Goal: Task Accomplishment & Management: Use online tool/utility

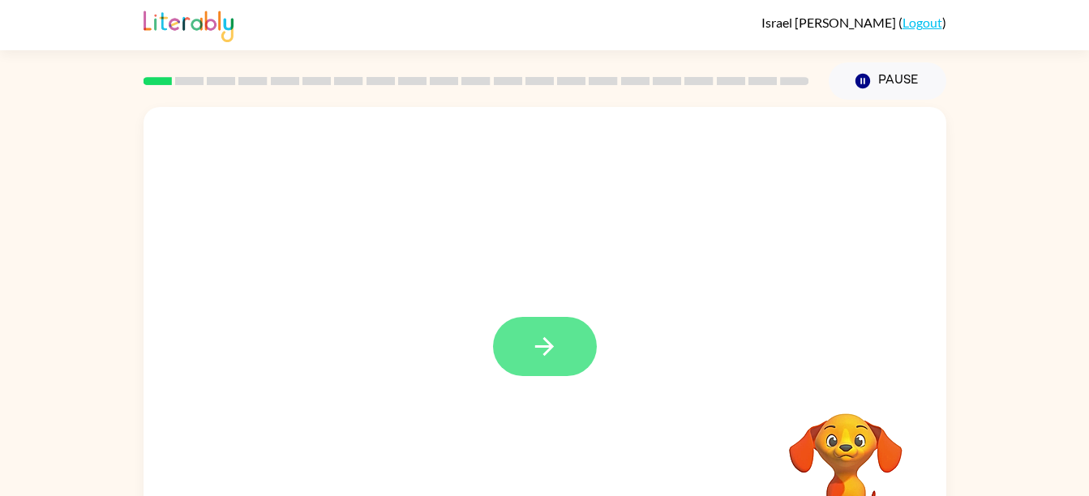
drag, startPoint x: 548, startPoint y: 353, endPoint x: 511, endPoint y: 355, distance: 37.3
click at [511, 355] on button "button" at bounding box center [545, 346] width 104 height 59
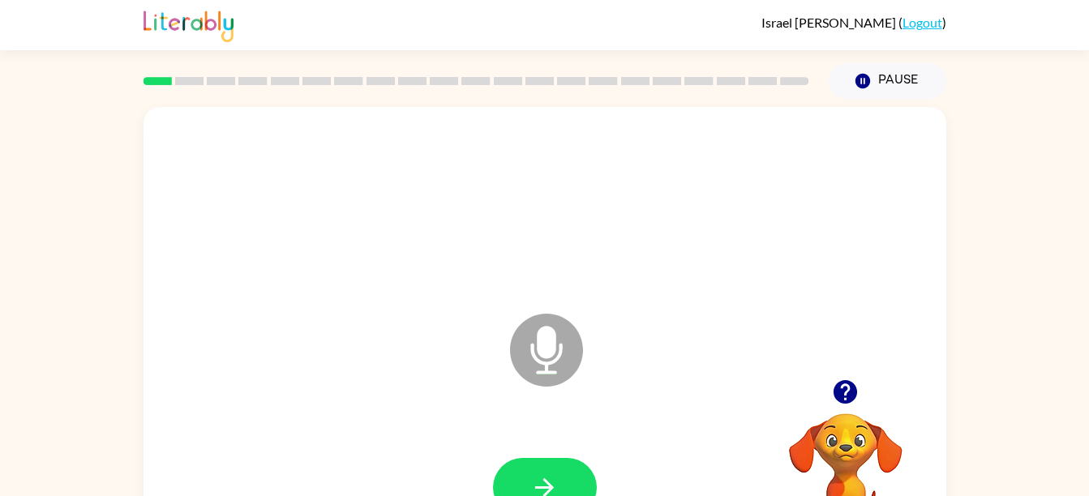
click at [547, 361] on icon at bounding box center [546, 350] width 73 height 73
click at [554, 483] on icon "button" at bounding box center [544, 487] width 28 height 28
click at [534, 382] on icon at bounding box center [546, 350] width 73 height 73
click at [555, 368] on icon at bounding box center [546, 350] width 73 height 73
click at [554, 372] on icon "Microphone The Microphone is here when it is your turn to talk" at bounding box center [627, 371] width 243 height 122
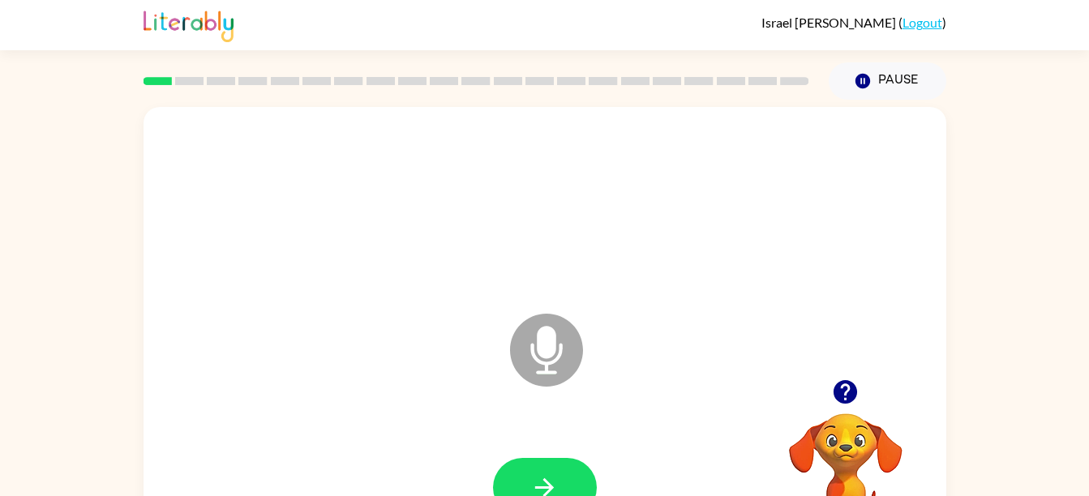
click at [554, 372] on icon "Microphone The Microphone is here when it is your turn to talk" at bounding box center [627, 371] width 243 height 122
click at [537, 373] on icon "Microphone The Microphone is here when it is your turn to talk" at bounding box center [627, 371] width 243 height 122
drag, startPoint x: 537, startPoint y: 373, endPoint x: 537, endPoint y: 383, distance: 10.5
click at [537, 383] on icon at bounding box center [546, 350] width 73 height 73
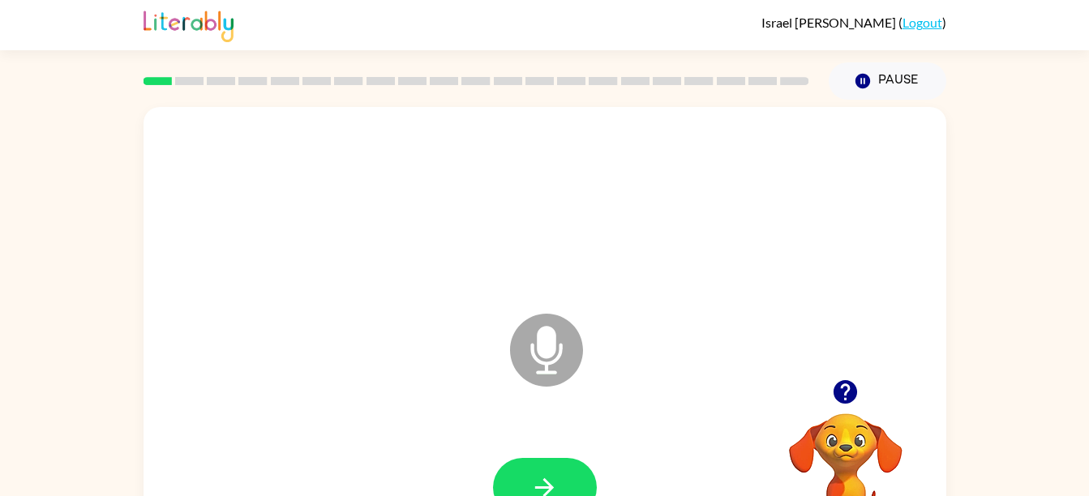
click at [537, 383] on icon at bounding box center [546, 350] width 73 height 73
click at [532, 476] on icon "button" at bounding box center [544, 487] width 28 height 28
click at [534, 486] on icon "button" at bounding box center [544, 487] width 28 height 28
click at [545, 370] on icon "Microphone The Microphone is here when it is your turn to talk" at bounding box center [627, 371] width 243 height 122
click at [530, 373] on icon at bounding box center [546, 350] width 73 height 73
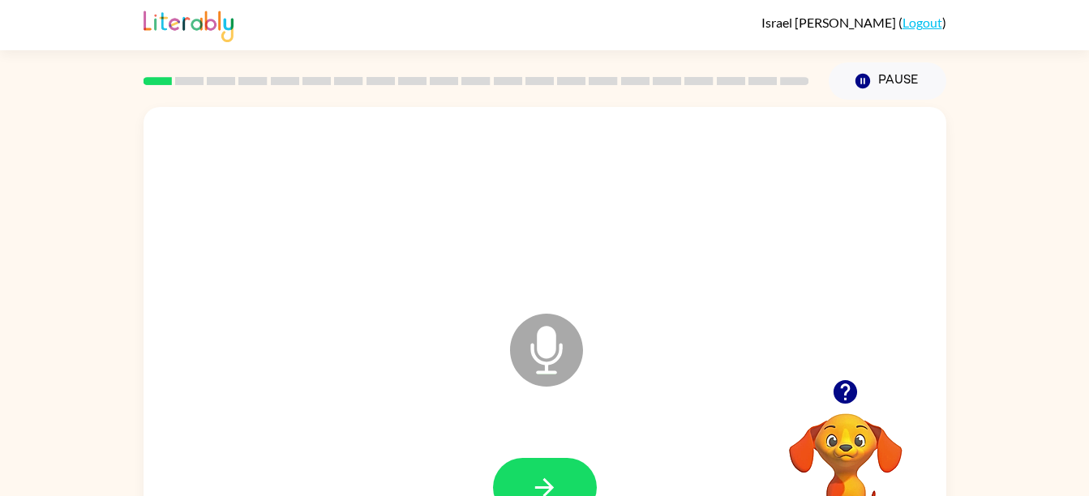
click at [533, 376] on icon at bounding box center [546, 350] width 73 height 73
click at [533, 378] on icon at bounding box center [546, 350] width 73 height 73
click at [571, 481] on button "button" at bounding box center [545, 487] width 104 height 59
click at [534, 362] on icon at bounding box center [546, 350] width 73 height 73
click at [559, 488] on button "button" at bounding box center [545, 487] width 104 height 59
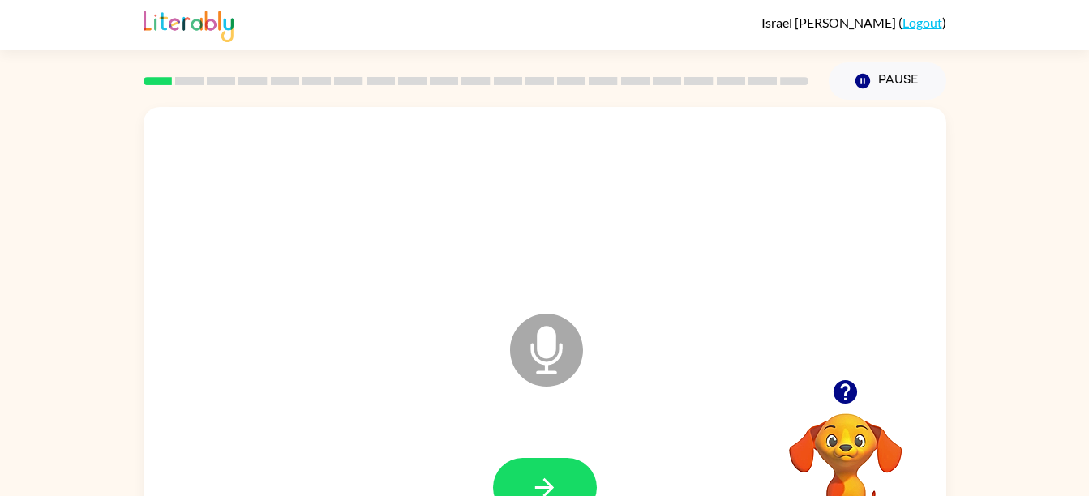
click at [512, 383] on icon "Microphone The Microphone is here when it is your turn to talk" at bounding box center [627, 371] width 243 height 122
click at [549, 487] on icon "button" at bounding box center [544, 487] width 19 height 19
click at [559, 366] on icon at bounding box center [546, 350] width 73 height 73
click at [549, 473] on icon "button" at bounding box center [544, 487] width 28 height 28
drag, startPoint x: 592, startPoint y: 490, endPoint x: 922, endPoint y: 108, distance: 504.7
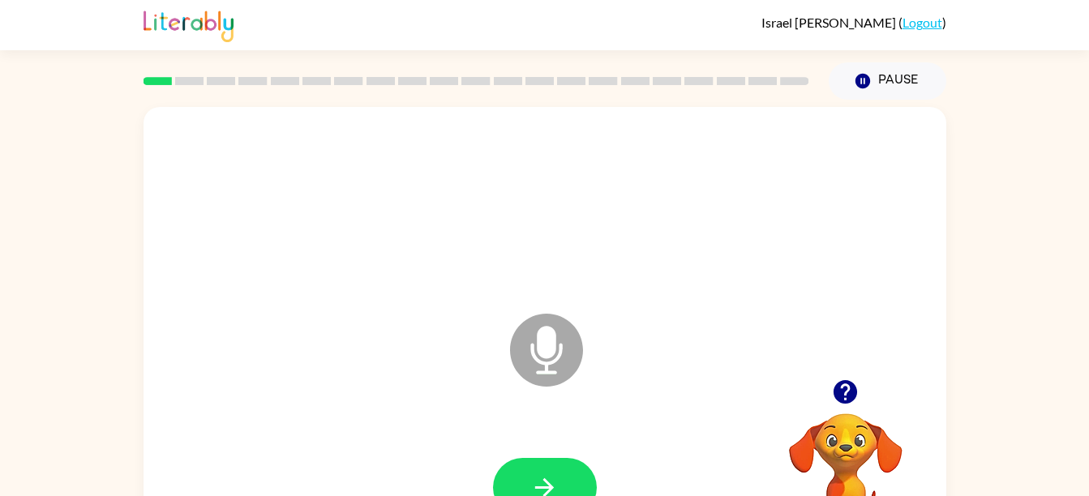
click at [922, 108] on div "Microphone The Microphone is here when it is your turn to talk" at bounding box center [544, 338] width 803 height 463
click at [542, 467] on button "button" at bounding box center [545, 487] width 104 height 59
click at [537, 374] on icon "Microphone The Microphone is here when it is your turn to talk" at bounding box center [627, 371] width 243 height 122
click at [556, 474] on icon "button" at bounding box center [544, 487] width 28 height 28
click at [556, 476] on icon "button" at bounding box center [544, 487] width 28 height 28
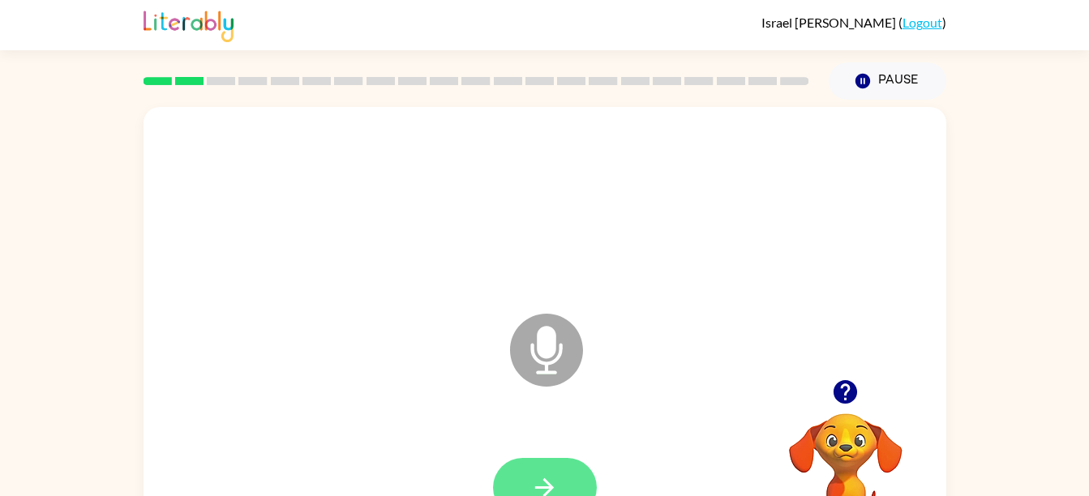
click at [539, 478] on icon "button" at bounding box center [544, 487] width 28 height 28
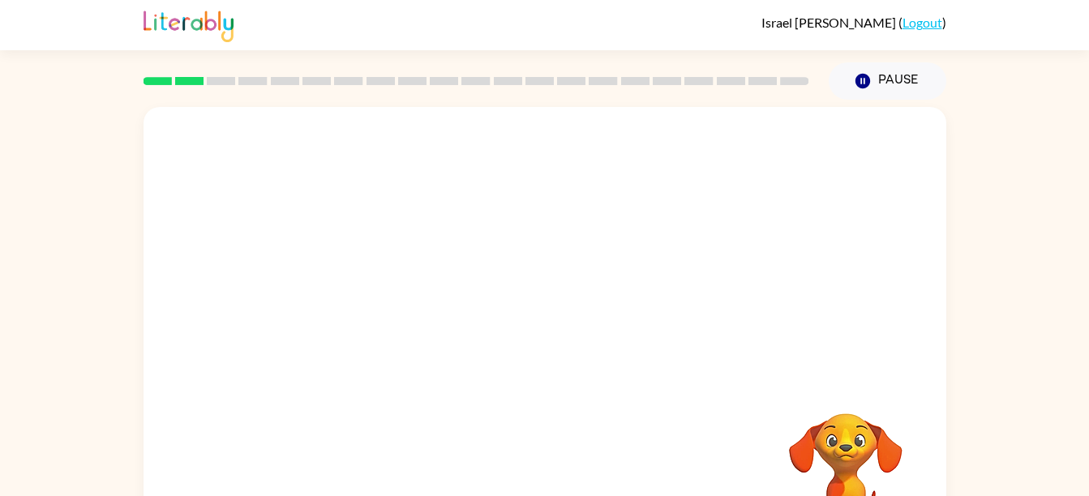
click at [596, 346] on div at bounding box center [544, 338] width 803 height 463
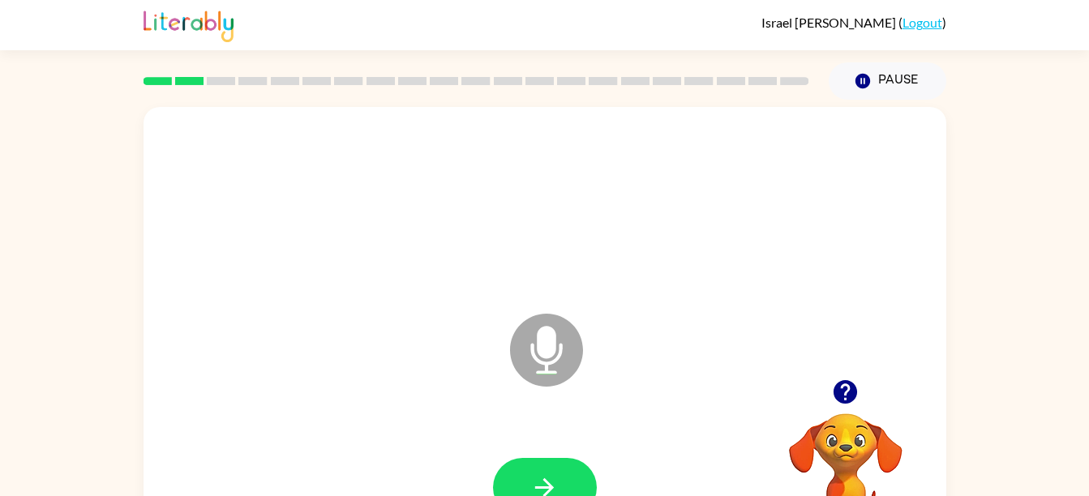
click at [546, 358] on icon "Microphone The Microphone is here when it is your turn to talk" at bounding box center [627, 371] width 243 height 122
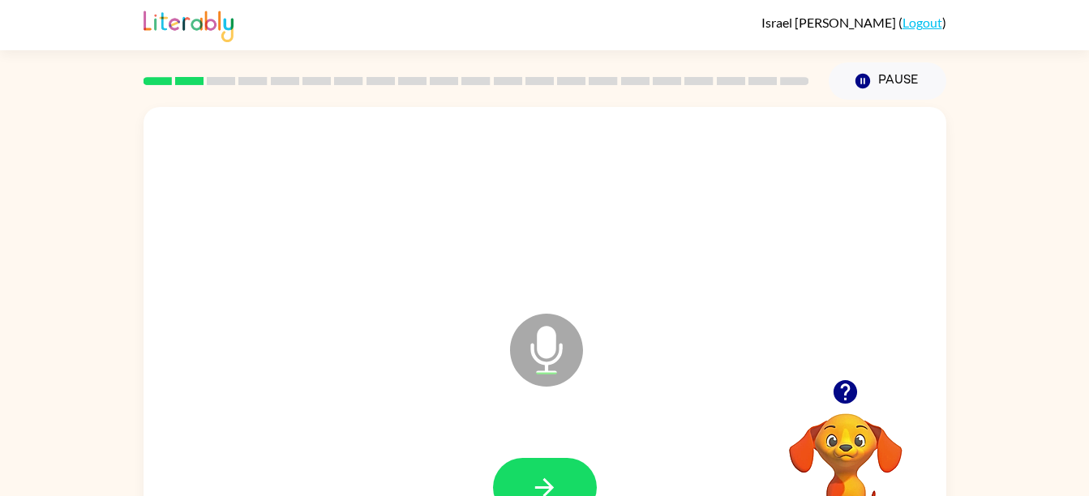
click at [546, 358] on icon "Microphone The Microphone is here when it is your turn to talk" at bounding box center [627, 371] width 243 height 122
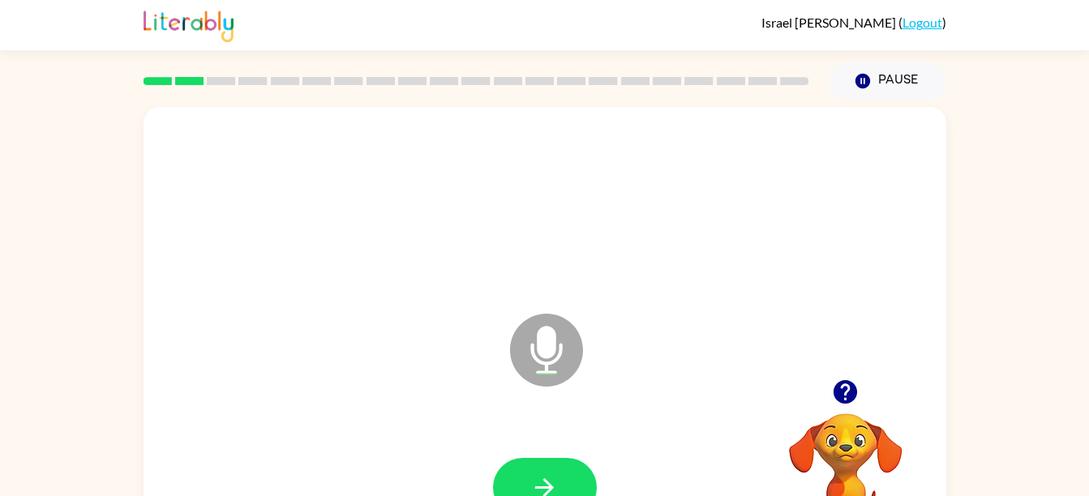
click at [546, 358] on icon "Microphone The Microphone is here when it is your turn to talk" at bounding box center [627, 371] width 243 height 122
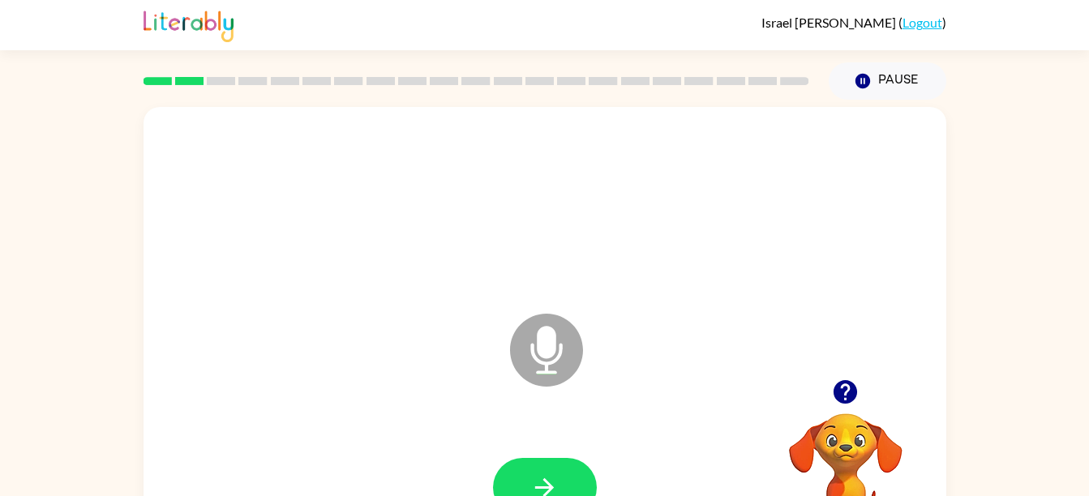
click at [546, 358] on icon "Microphone The Microphone is here when it is your turn to talk" at bounding box center [627, 371] width 243 height 122
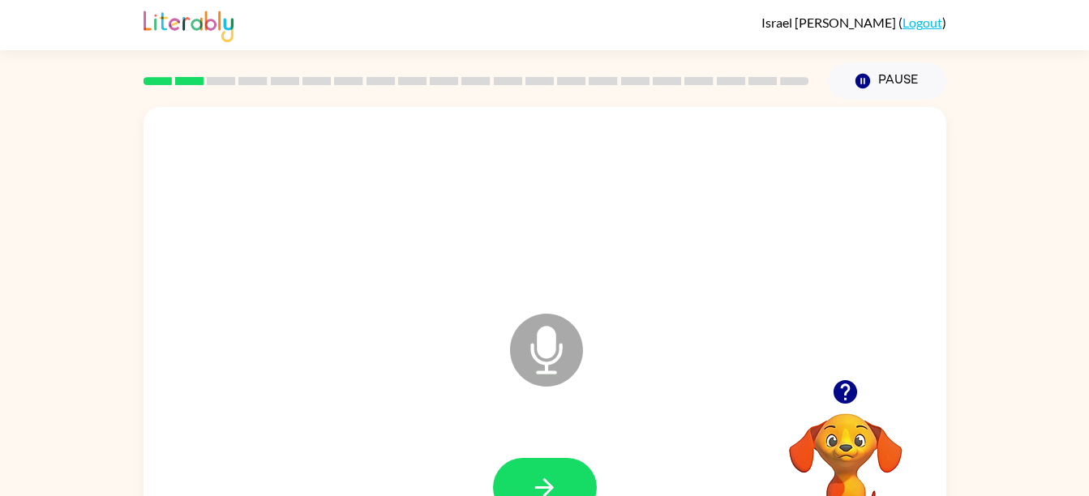
click at [546, 358] on icon "Microphone The Microphone is here when it is your turn to talk" at bounding box center [627, 371] width 243 height 122
click at [542, 366] on icon at bounding box center [546, 350] width 73 height 73
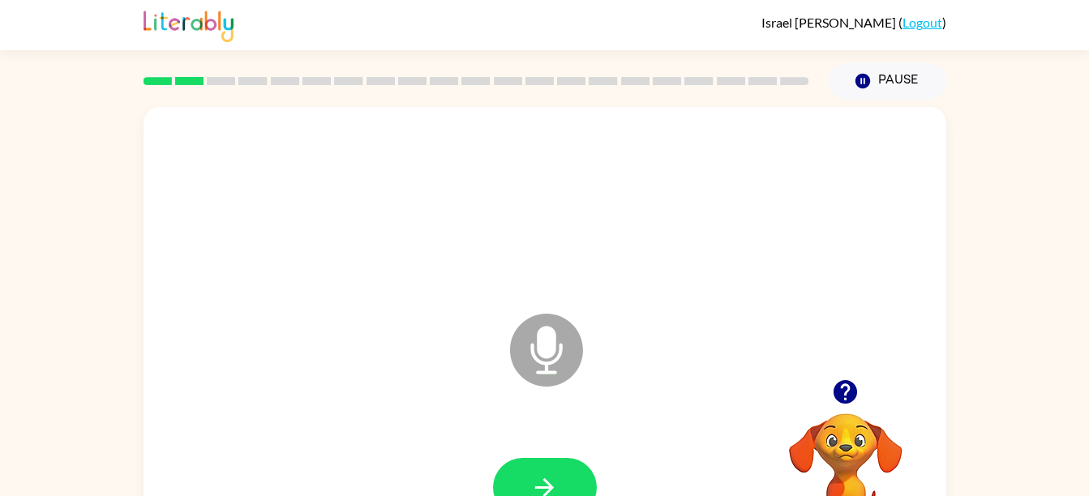
click at [542, 366] on icon at bounding box center [546, 350] width 73 height 73
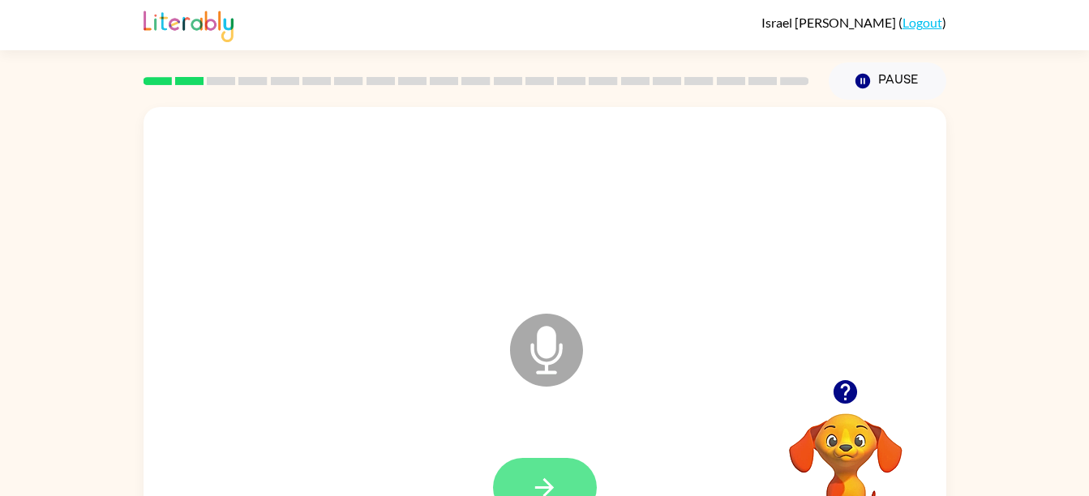
click at [565, 475] on button "button" at bounding box center [545, 487] width 104 height 59
click at [544, 364] on icon "Microphone The Microphone is here when it is your turn to talk" at bounding box center [627, 371] width 243 height 122
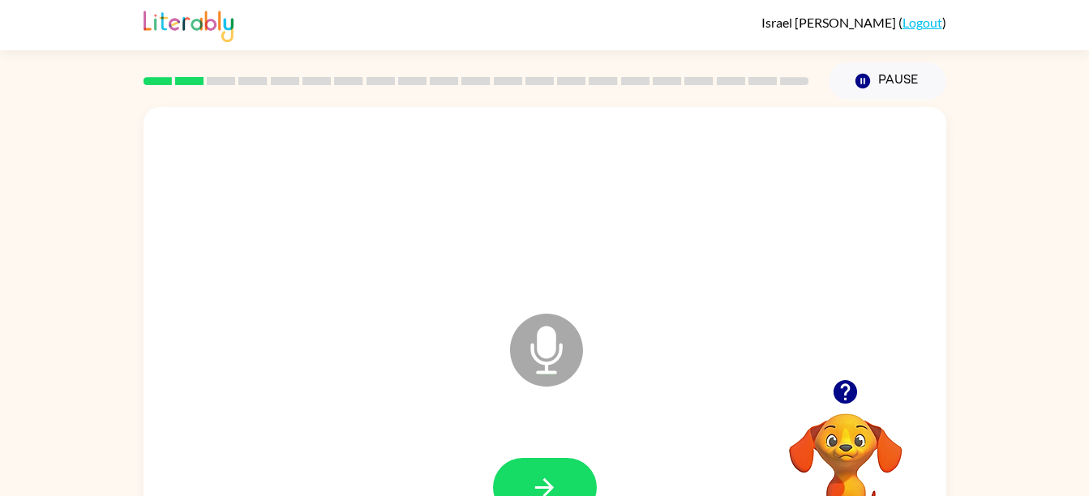
click at [544, 364] on icon "Microphone The Microphone is here when it is your turn to talk" at bounding box center [627, 371] width 243 height 122
click at [559, 485] on button "button" at bounding box center [545, 487] width 104 height 59
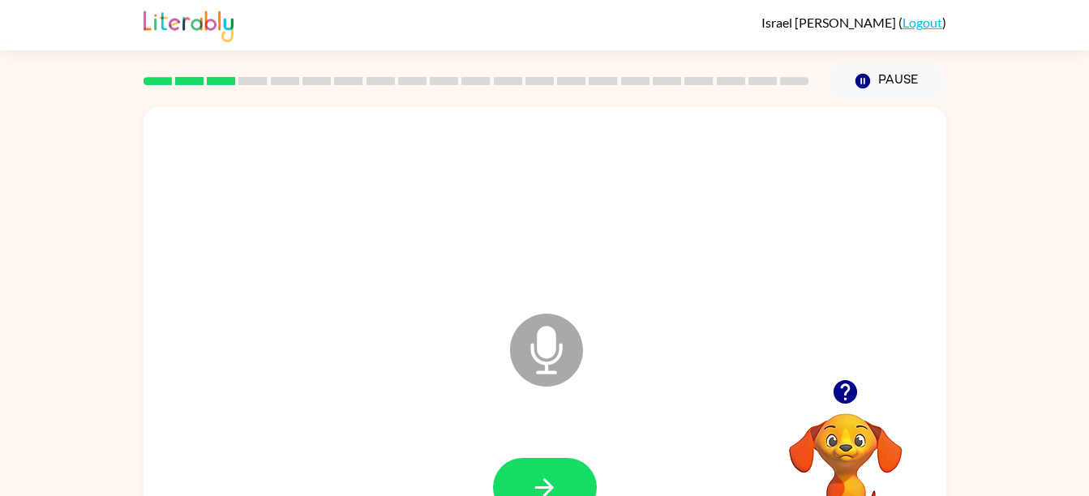
click at [547, 385] on icon at bounding box center [546, 350] width 73 height 73
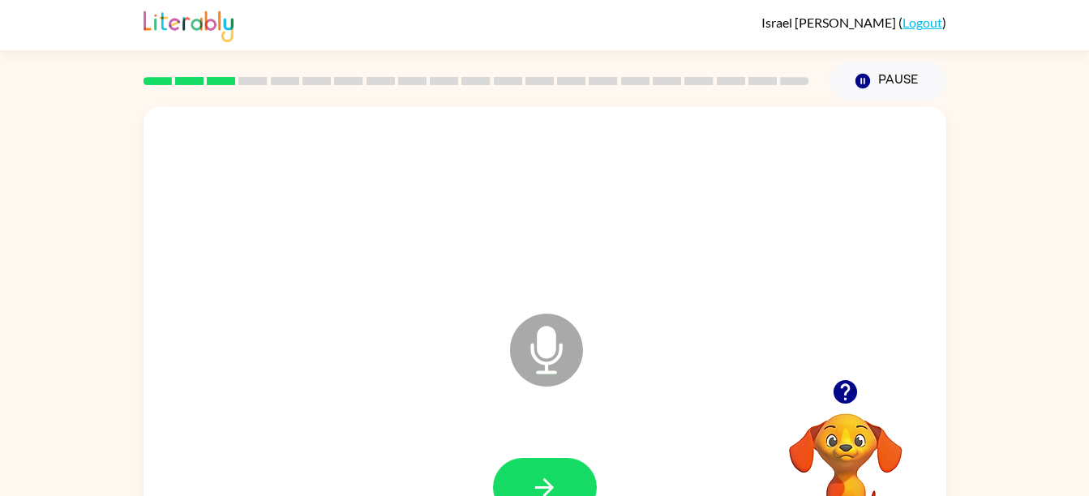
click at [547, 385] on icon at bounding box center [546, 350] width 73 height 73
click at [542, 366] on icon at bounding box center [546, 350] width 73 height 73
click at [275, 202] on div at bounding box center [545, 205] width 770 height 133
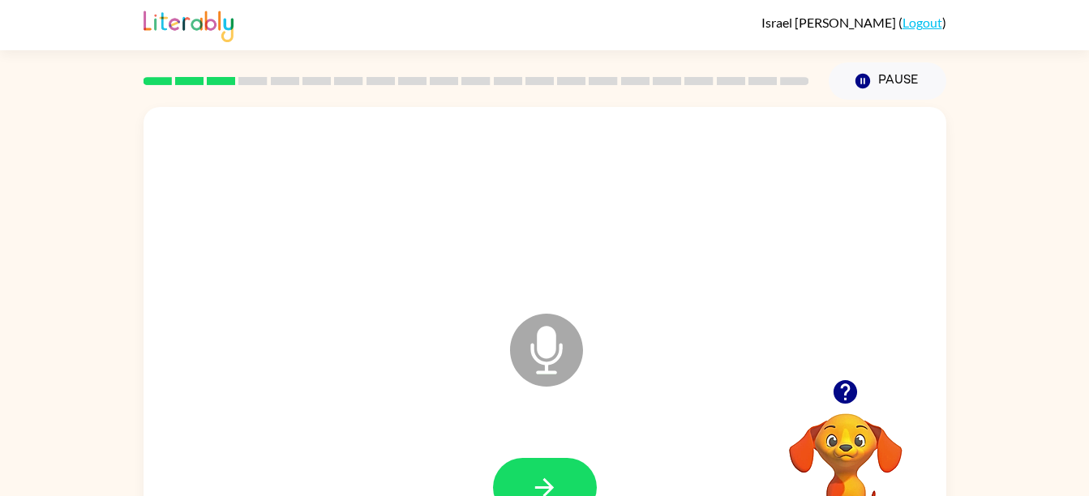
drag, startPoint x: 544, startPoint y: 375, endPoint x: 545, endPoint y: 339, distance: 35.7
click at [545, 339] on icon "Microphone The Microphone is here when it is your turn to talk" at bounding box center [627, 371] width 243 height 122
click at [548, 345] on icon "Microphone The Microphone is here when it is your turn to talk" at bounding box center [627, 371] width 243 height 122
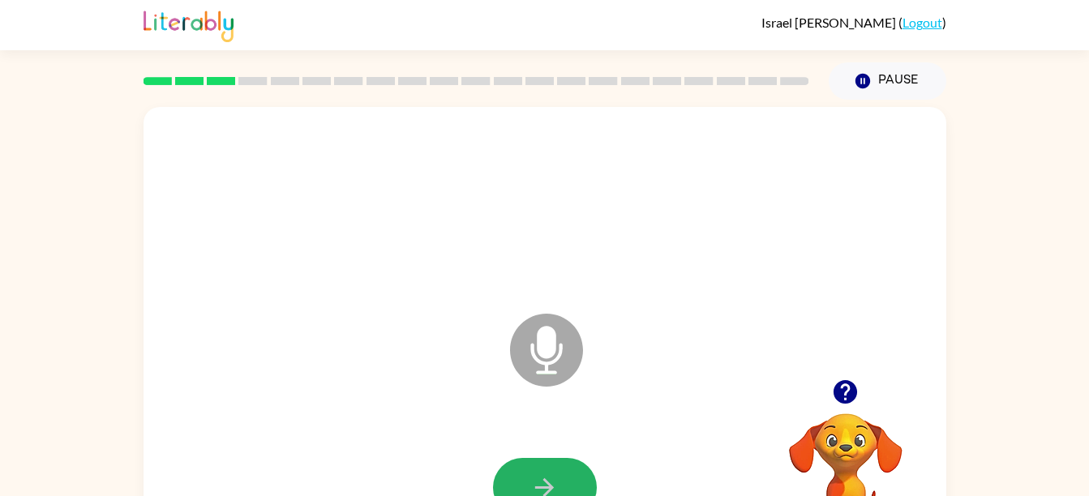
click at [568, 479] on button "button" at bounding box center [545, 487] width 104 height 59
click at [569, 470] on button "button" at bounding box center [545, 487] width 104 height 59
click at [560, 366] on icon at bounding box center [546, 350] width 73 height 73
click at [548, 340] on icon "Microphone The Microphone is here when it is your turn to talk" at bounding box center [627, 371] width 243 height 122
click at [667, 435] on div at bounding box center [545, 488] width 770 height 133
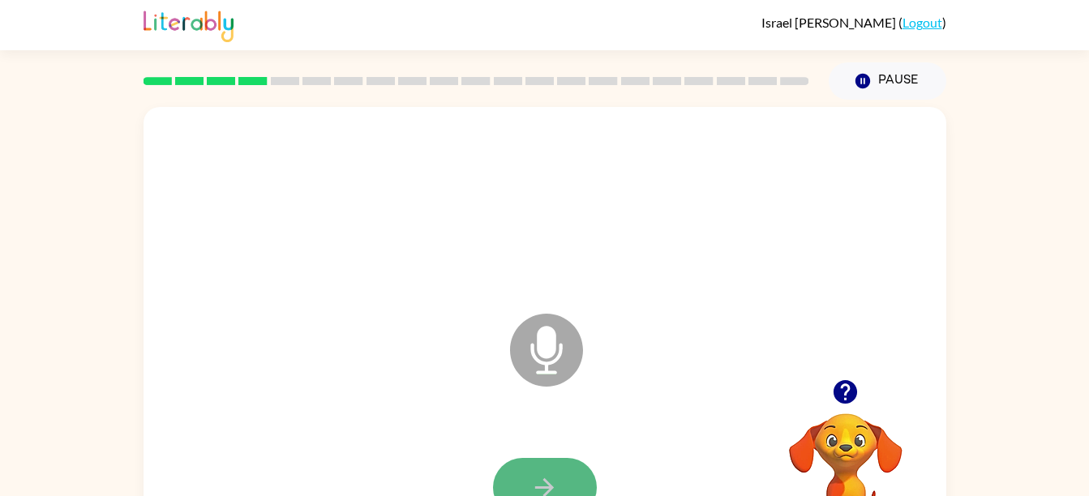
click at [536, 476] on icon "button" at bounding box center [544, 487] width 28 height 28
click at [545, 475] on icon "button" at bounding box center [544, 487] width 28 height 28
click at [516, 489] on button "button" at bounding box center [545, 487] width 104 height 59
click at [555, 478] on icon "button" at bounding box center [544, 487] width 28 height 28
click at [555, 474] on icon "button" at bounding box center [544, 487] width 28 height 28
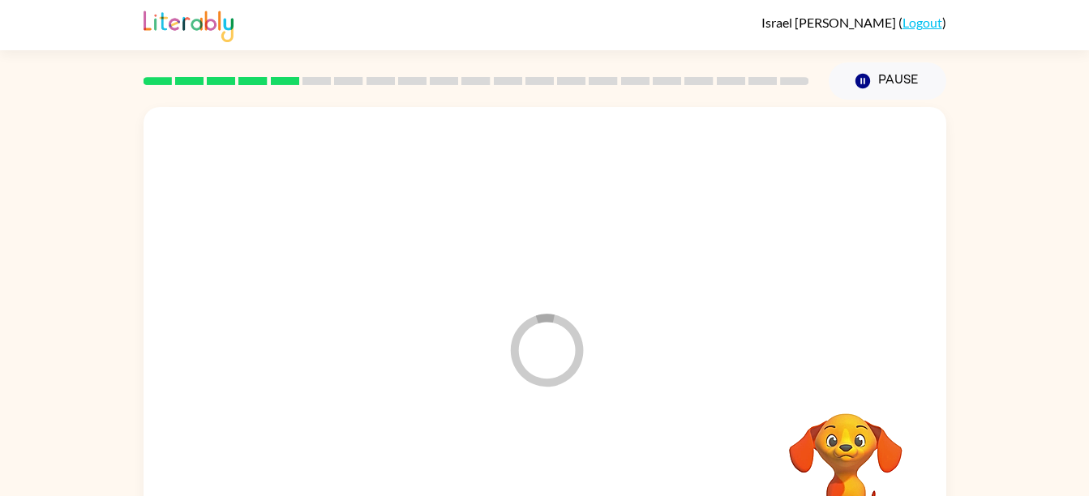
click at [555, 474] on div at bounding box center [545, 488] width 770 height 133
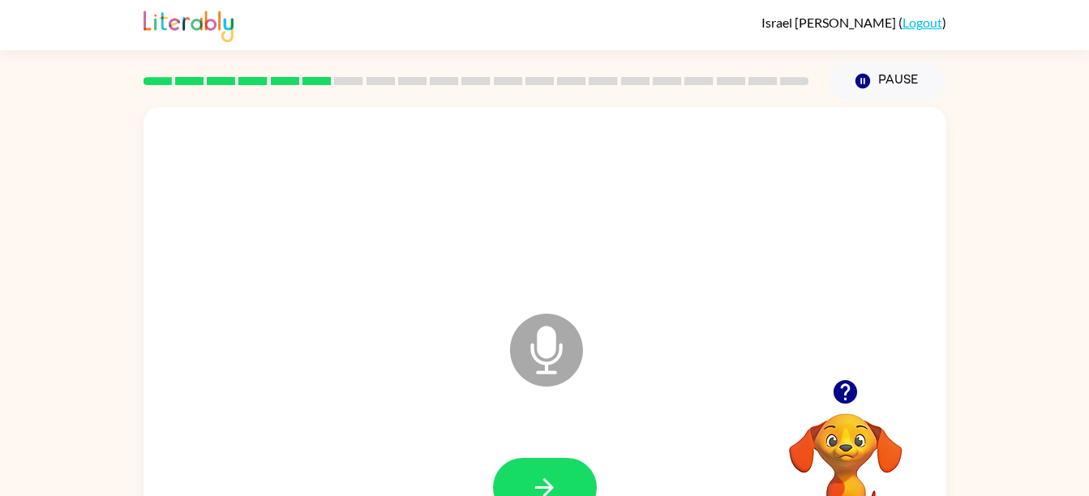
click at [549, 335] on icon "Microphone The Microphone is here when it is your turn to talk" at bounding box center [627, 371] width 243 height 122
drag, startPoint x: 550, startPoint y: 336, endPoint x: 554, endPoint y: 370, distance: 33.5
click at [554, 370] on icon "Loader Your response is being sent to our graders" at bounding box center [546, 350] width 97 height 97
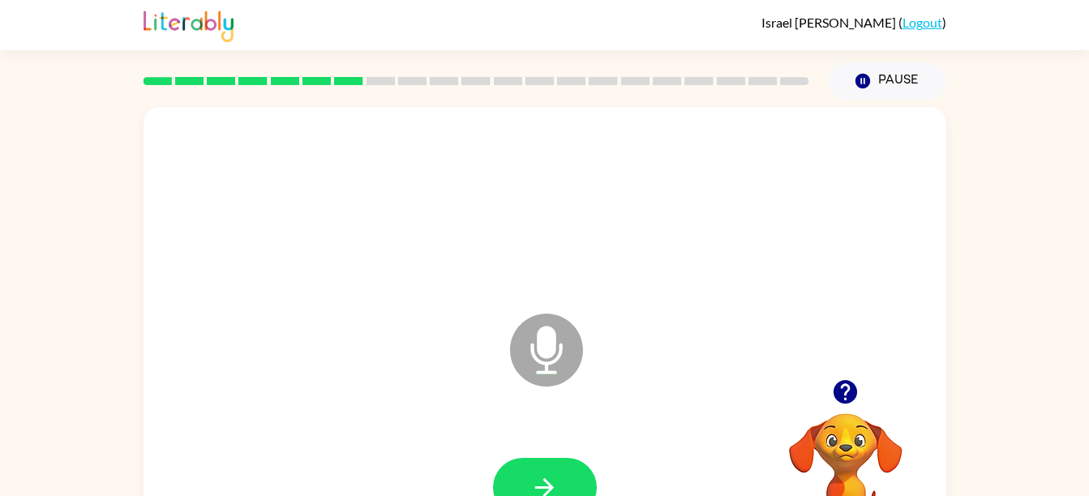
click at [542, 481] on icon "button" at bounding box center [544, 487] width 28 height 28
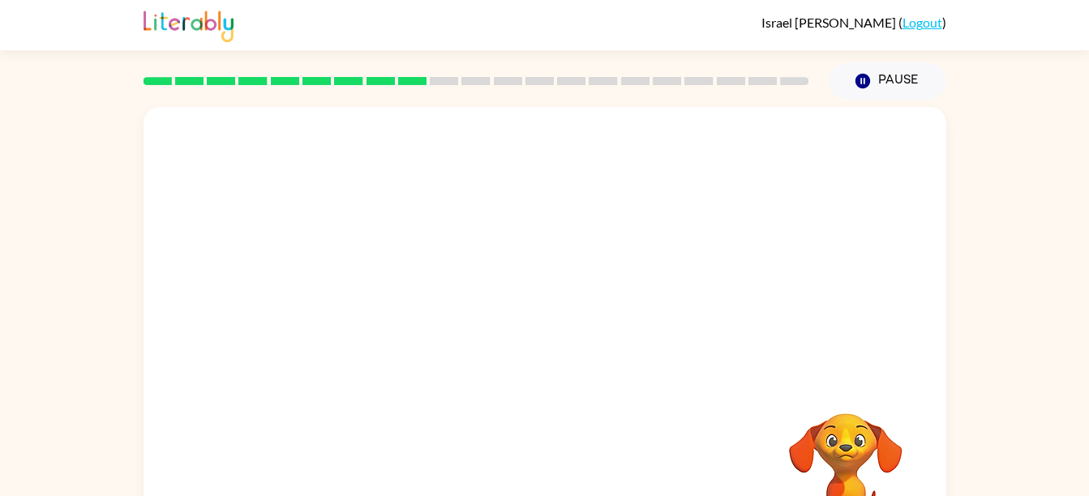
scroll to position [1, 0]
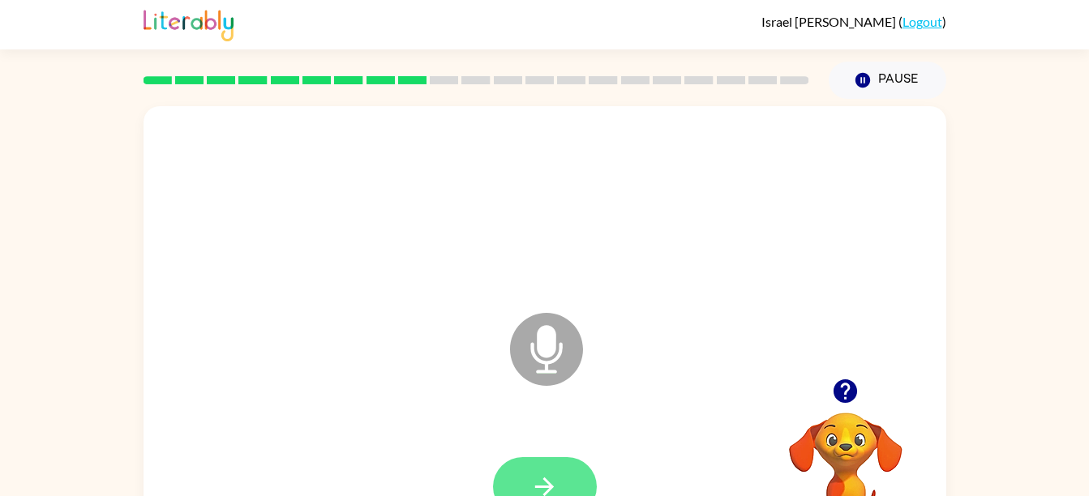
click at [580, 488] on button "button" at bounding box center [545, 486] width 104 height 59
click at [582, 483] on button "button" at bounding box center [545, 486] width 104 height 59
click at [548, 473] on icon "button" at bounding box center [544, 487] width 28 height 28
click at [567, 362] on icon at bounding box center [546, 349] width 73 height 73
click at [533, 345] on icon "Microphone The Microphone is here when it is your turn to talk" at bounding box center [627, 370] width 243 height 122
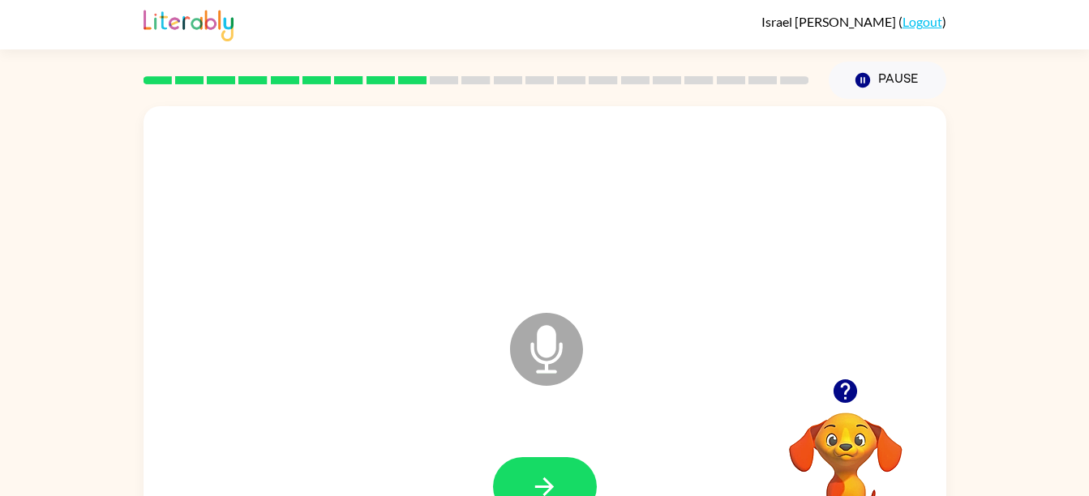
click at [550, 353] on icon "Microphone The Microphone is here when it is your turn to talk" at bounding box center [627, 370] width 243 height 122
click at [567, 345] on icon at bounding box center [546, 349] width 73 height 73
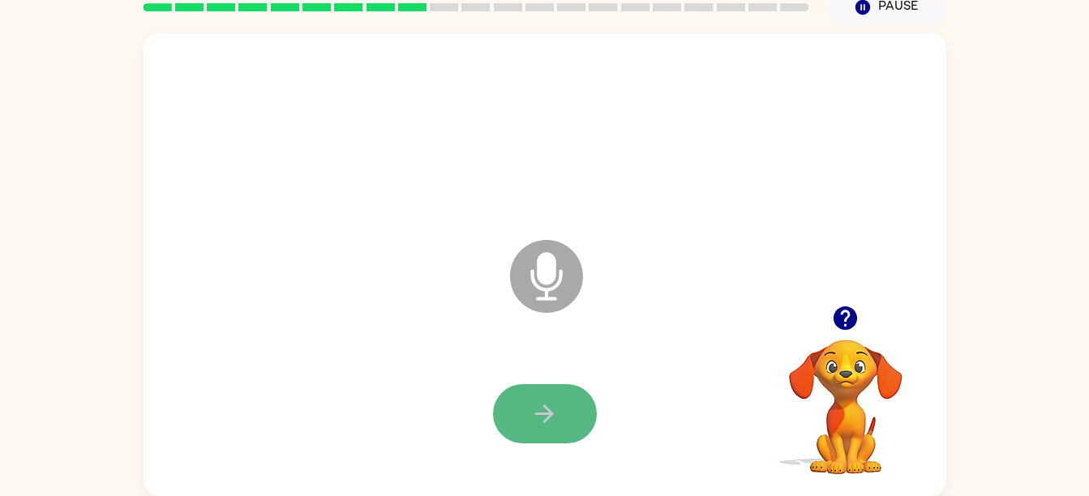
click at [547, 418] on icon "button" at bounding box center [544, 414] width 19 height 19
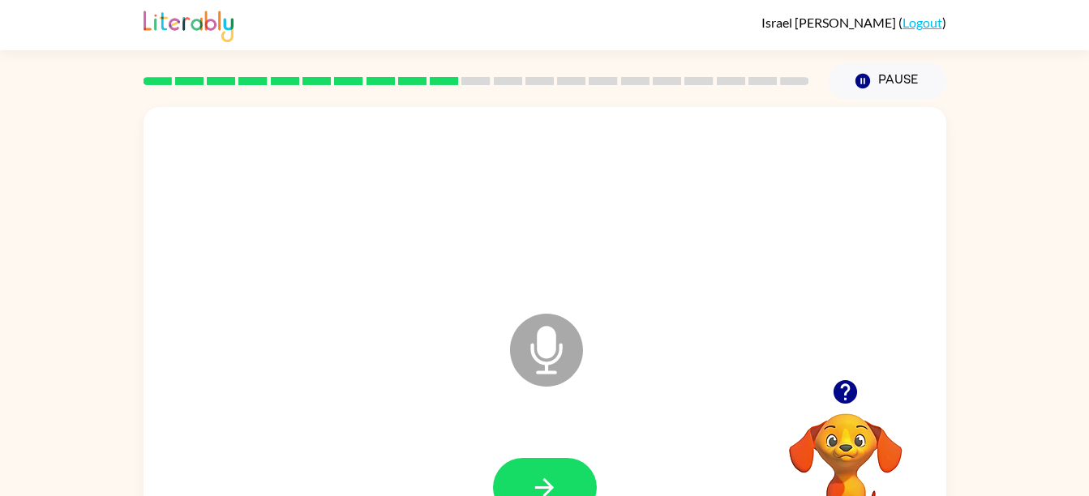
click at [541, 355] on icon "Microphone The Microphone is here when it is your turn to talk" at bounding box center [627, 371] width 243 height 122
click at [565, 482] on button "button" at bounding box center [545, 487] width 104 height 59
click at [565, 485] on button "button" at bounding box center [545, 487] width 104 height 59
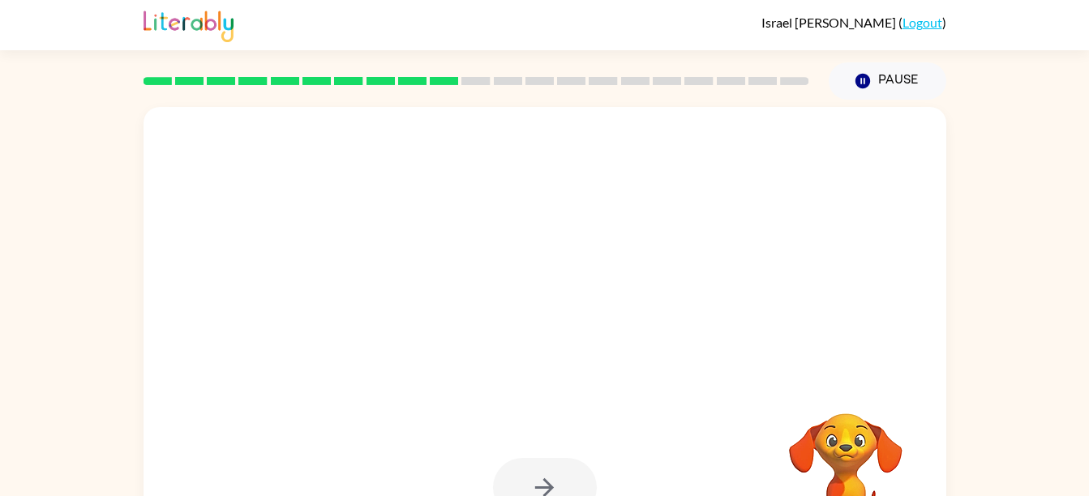
scroll to position [74, 0]
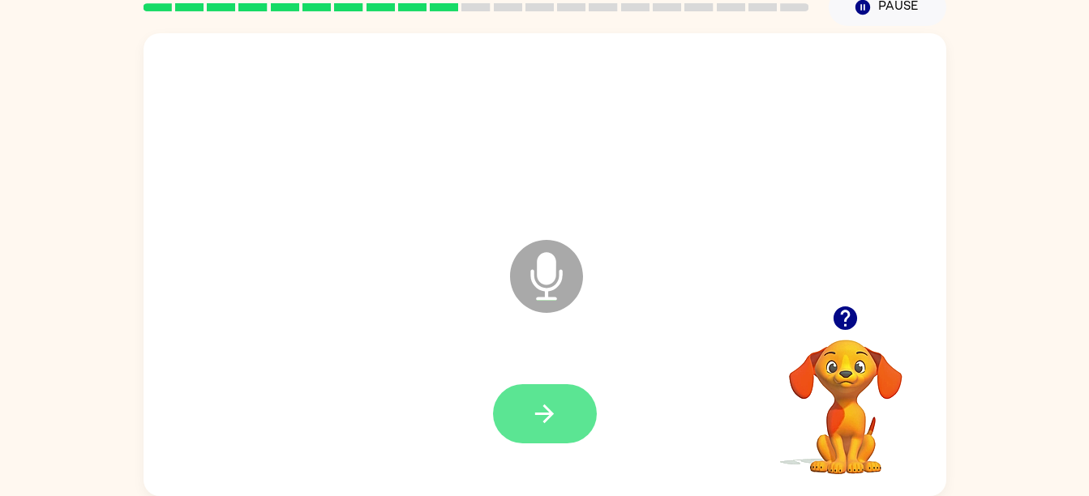
click at [556, 413] on icon "button" at bounding box center [544, 414] width 28 height 28
click at [562, 448] on div at bounding box center [545, 414] width 770 height 133
click at [563, 430] on button "button" at bounding box center [545, 413] width 104 height 59
click at [561, 428] on button "button" at bounding box center [545, 413] width 104 height 59
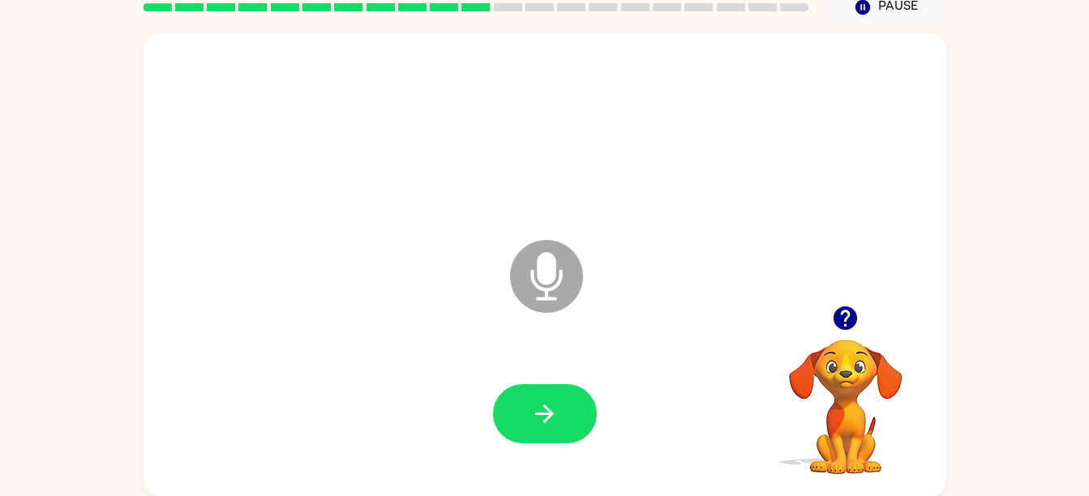
click at [561, 428] on button "button" at bounding box center [545, 413] width 104 height 59
click at [554, 432] on button "button" at bounding box center [545, 413] width 104 height 59
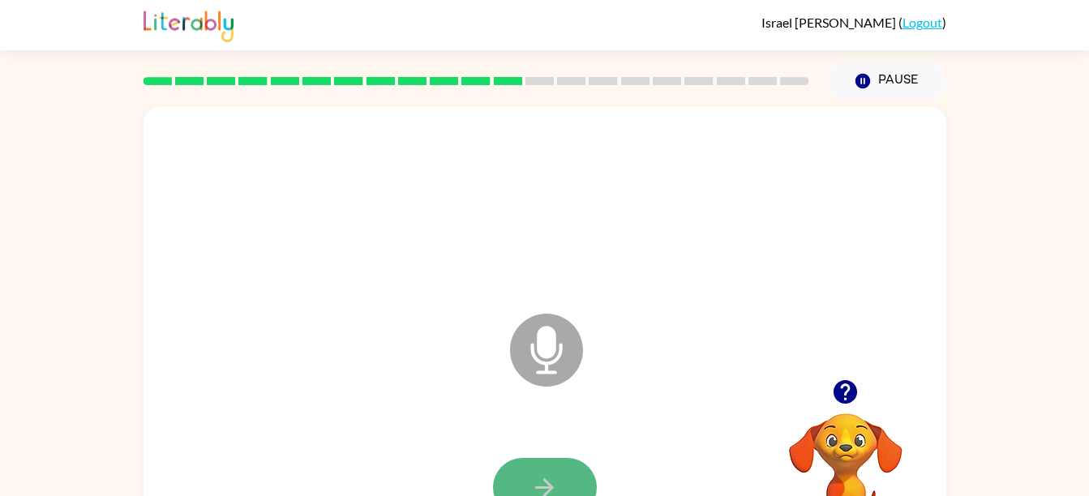
click at [565, 470] on button "button" at bounding box center [545, 487] width 104 height 59
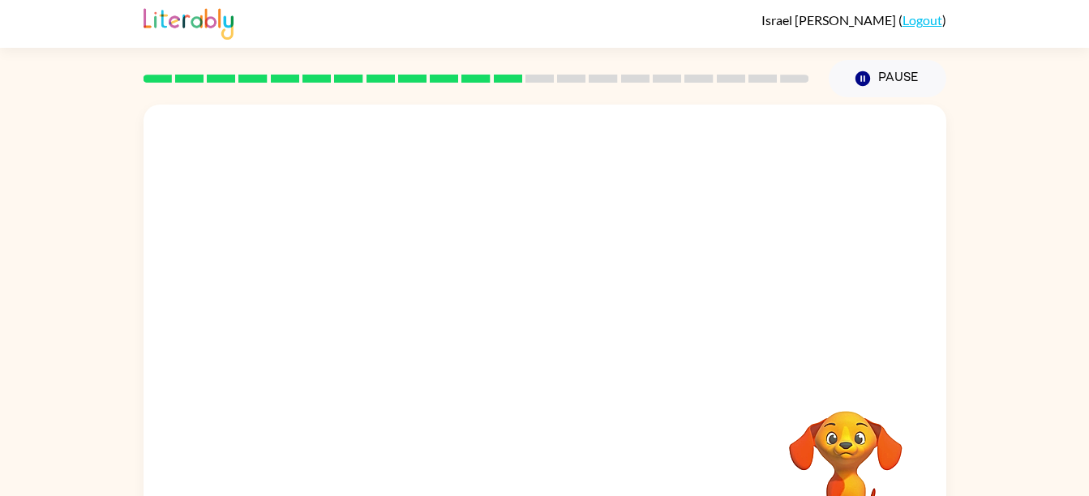
scroll to position [74, 0]
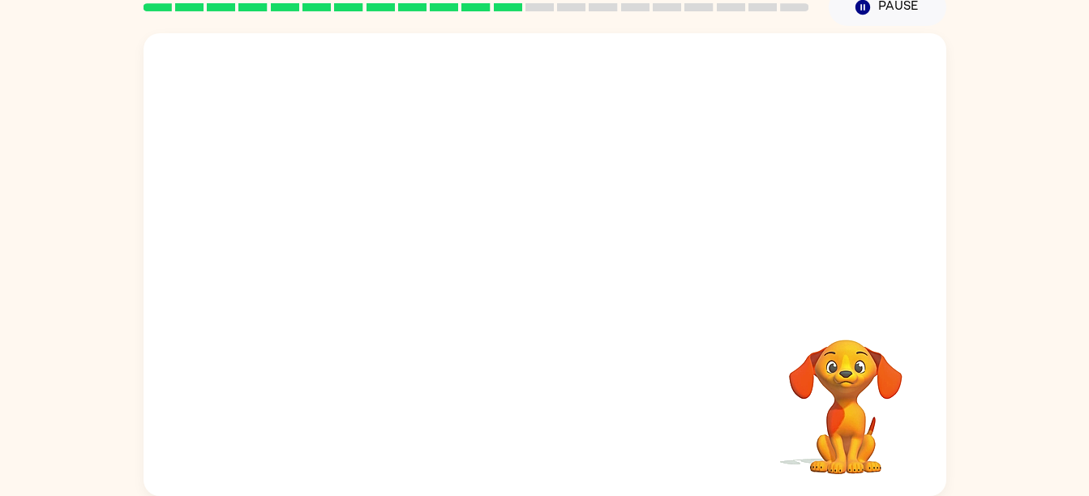
click at [941, 308] on div at bounding box center [544, 264] width 803 height 463
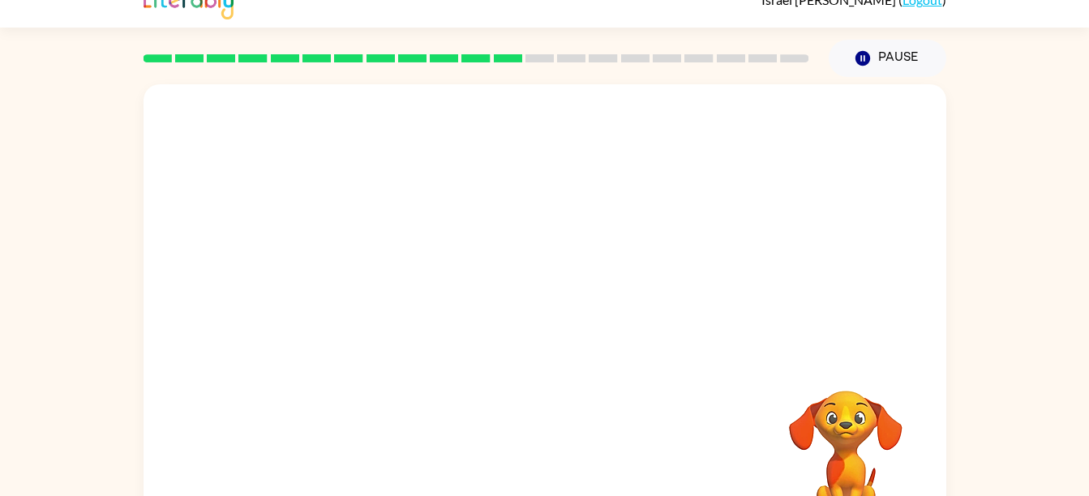
scroll to position [0, 0]
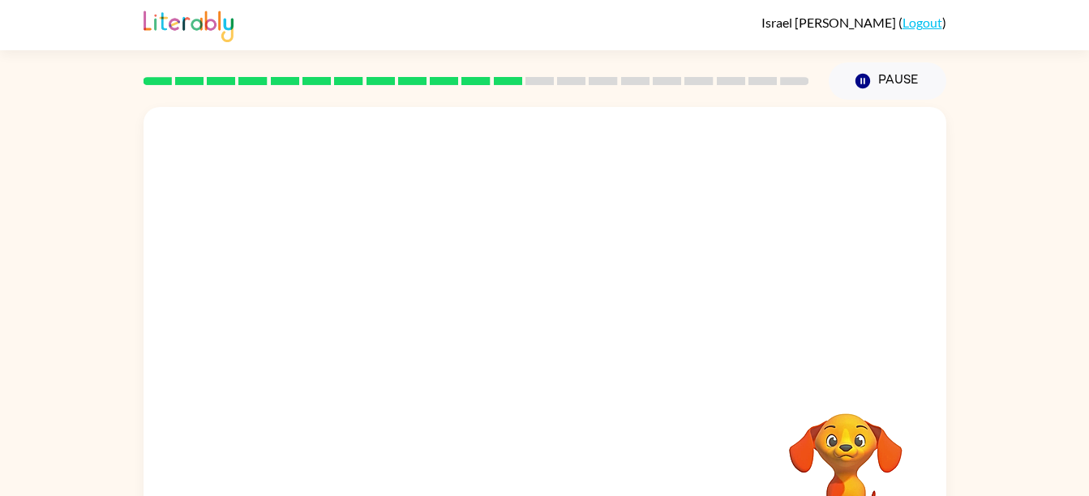
click at [948, 423] on div "Your browser must support playing .mp4 files to use Literably. Please try using…" at bounding box center [544, 335] width 1089 height 470
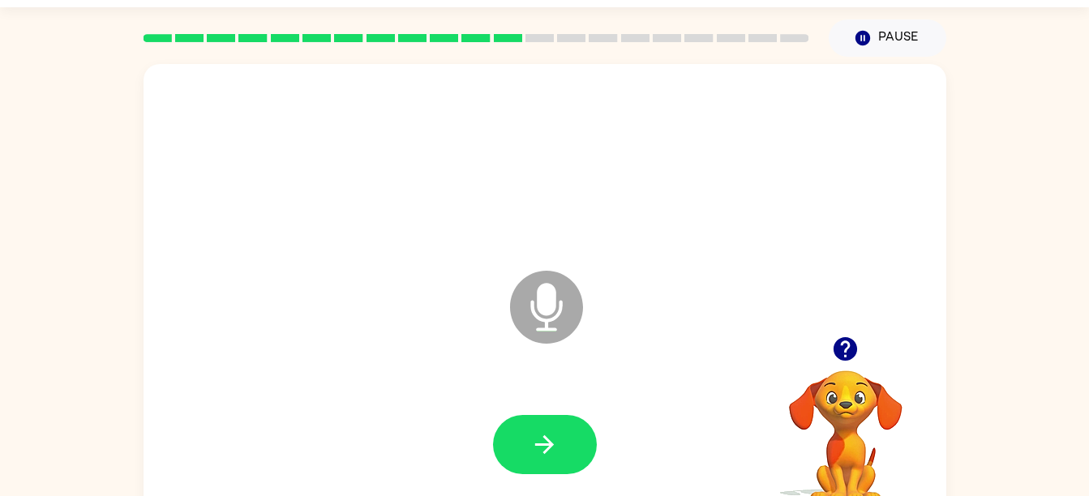
scroll to position [74, 0]
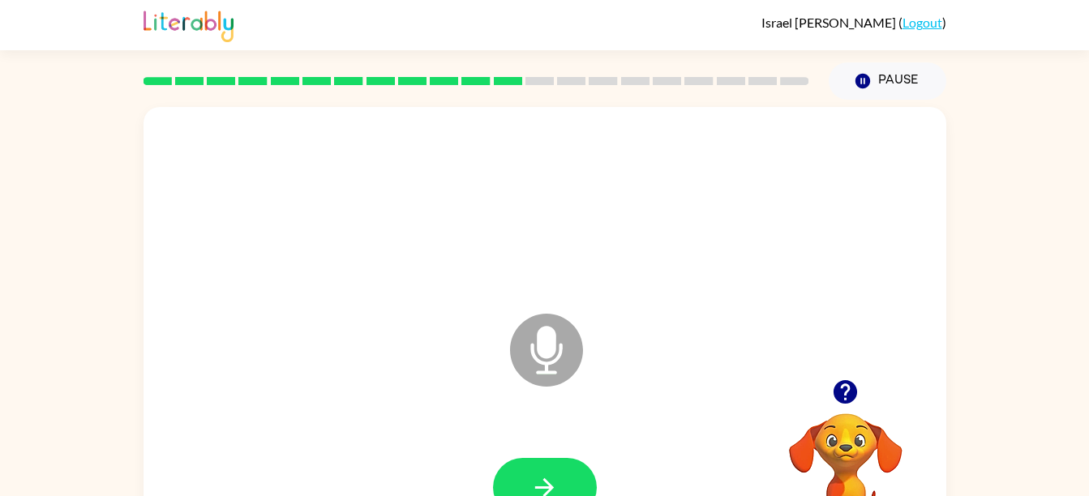
click at [555, 367] on icon at bounding box center [546, 350] width 73 height 73
click at [556, 367] on icon at bounding box center [546, 350] width 73 height 73
click at [546, 486] on icon "button" at bounding box center [544, 487] width 28 height 28
drag, startPoint x: 546, startPoint y: 486, endPoint x: 527, endPoint y: 472, distance: 23.2
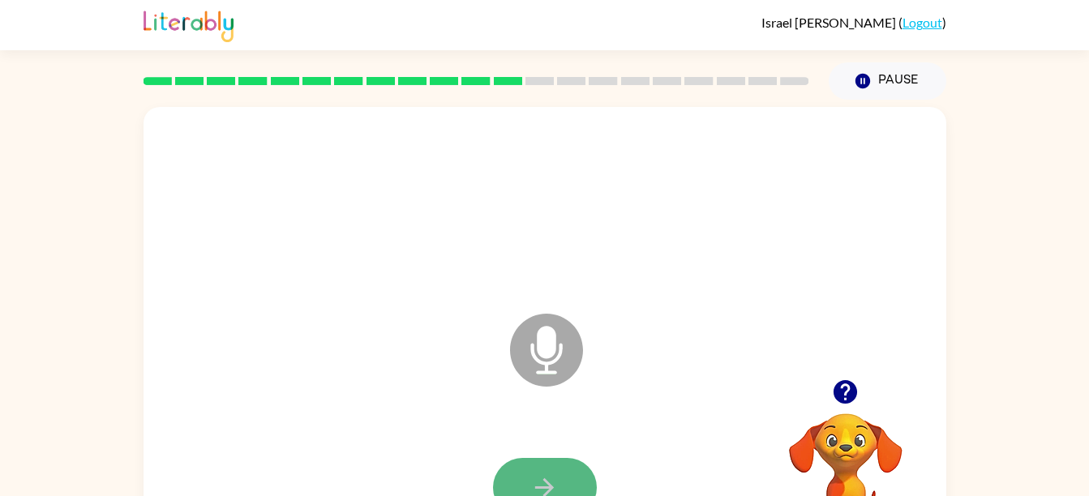
click at [527, 472] on button "button" at bounding box center [545, 487] width 104 height 59
click at [503, 484] on button "button" at bounding box center [545, 487] width 104 height 59
click at [503, 485] on button "button" at bounding box center [545, 487] width 104 height 59
click at [548, 472] on button "button" at bounding box center [545, 487] width 104 height 59
click at [533, 484] on icon "button" at bounding box center [544, 487] width 28 height 28
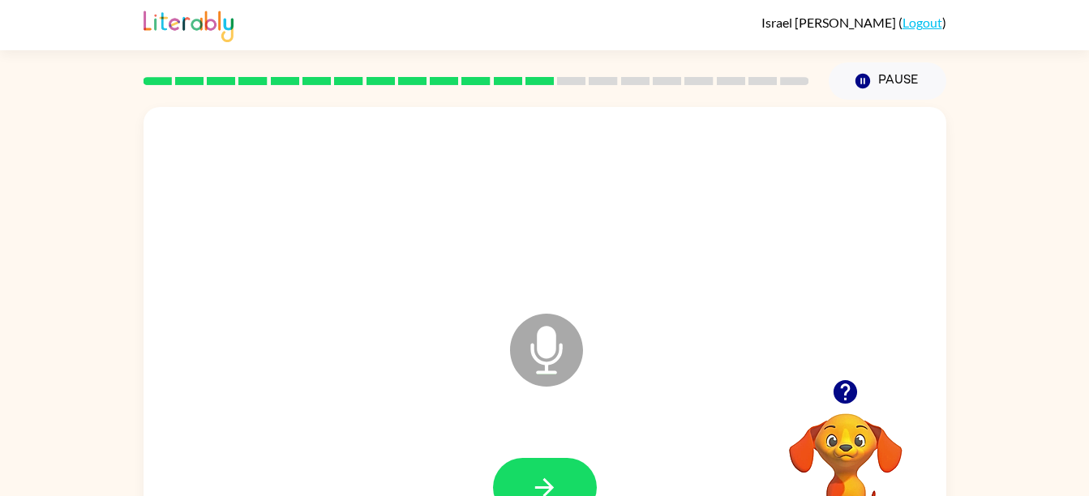
click at [533, 484] on icon "button" at bounding box center [544, 487] width 28 height 28
click at [538, 486] on icon "button" at bounding box center [544, 487] width 19 height 19
drag, startPoint x: 538, startPoint y: 486, endPoint x: 431, endPoint y: 396, distance: 139.8
click at [431, 396] on div "Microphone The Microphone is here when it is your turn to talk" at bounding box center [544, 338] width 803 height 463
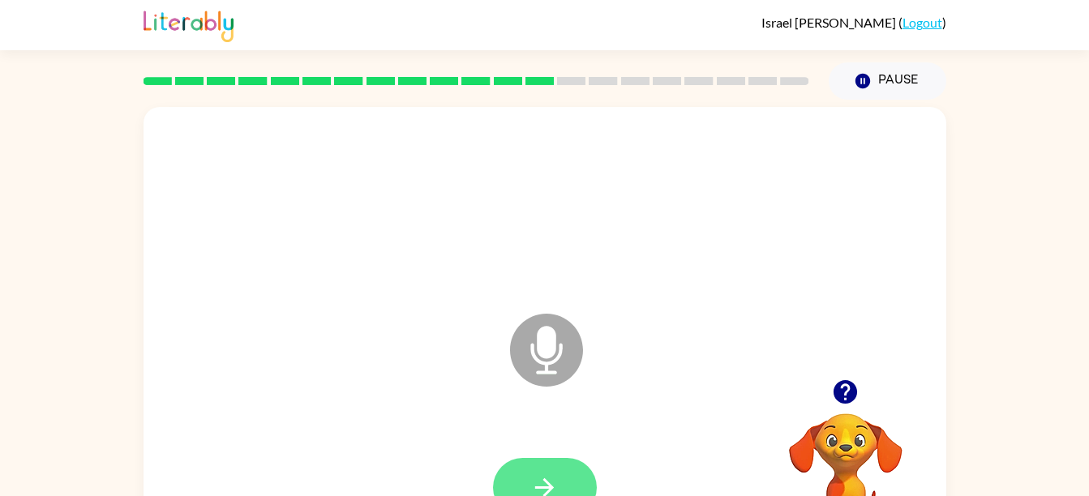
click at [537, 480] on icon "button" at bounding box center [544, 487] width 28 height 28
drag, startPoint x: 577, startPoint y: 473, endPoint x: 292, endPoint y: 339, distance: 315.2
click at [292, 339] on div "Microphone The Microphone is here when it is your turn to talk" at bounding box center [544, 338] width 803 height 463
click at [572, 480] on button "button" at bounding box center [545, 487] width 104 height 59
click at [563, 482] on button "button" at bounding box center [545, 487] width 104 height 59
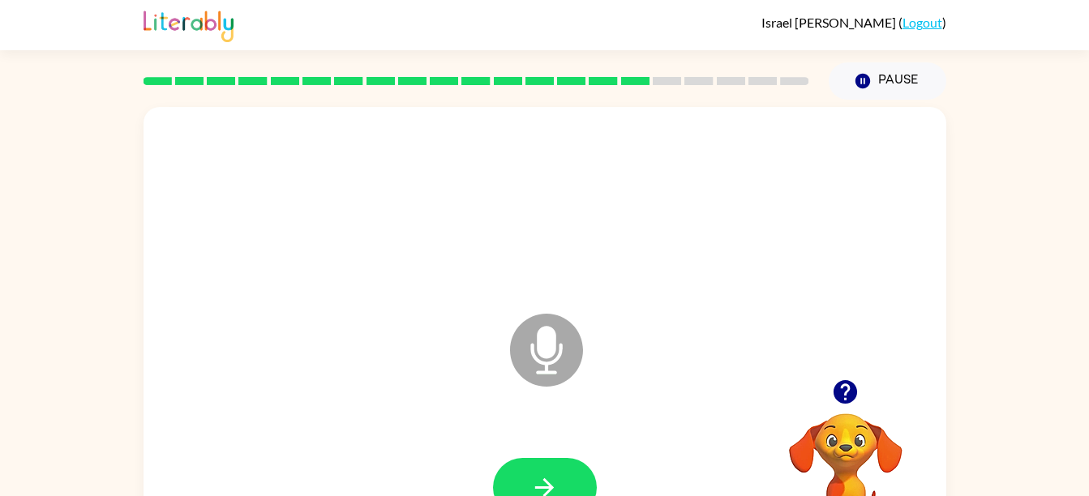
click at [560, 482] on button "button" at bounding box center [545, 487] width 104 height 59
drag, startPoint x: 558, startPoint y: 478, endPoint x: 539, endPoint y: 470, distance: 20.0
click at [539, 470] on button "button" at bounding box center [545, 487] width 104 height 59
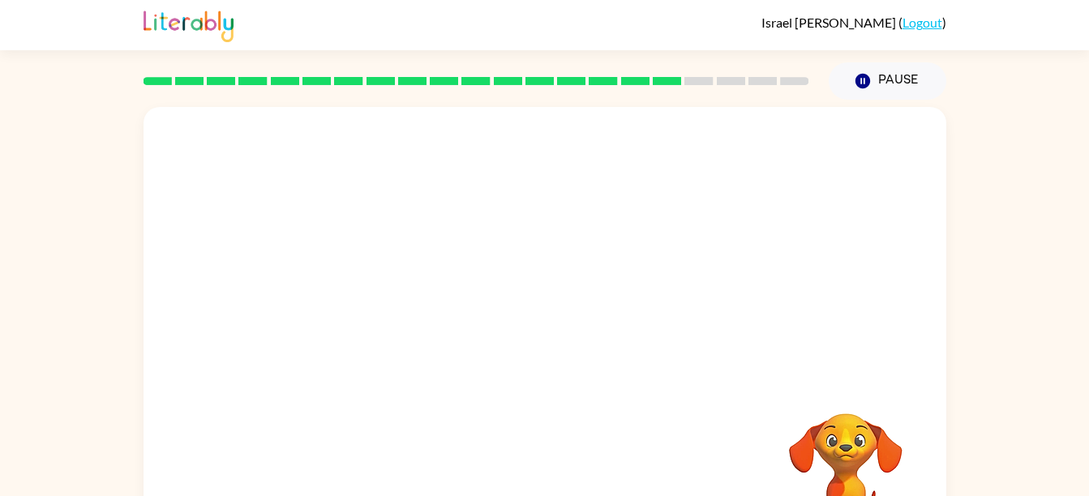
click at [1086, 485] on div "Your browser must support playing .mp4 files to use Literably. Please try using…" at bounding box center [544, 335] width 1089 height 470
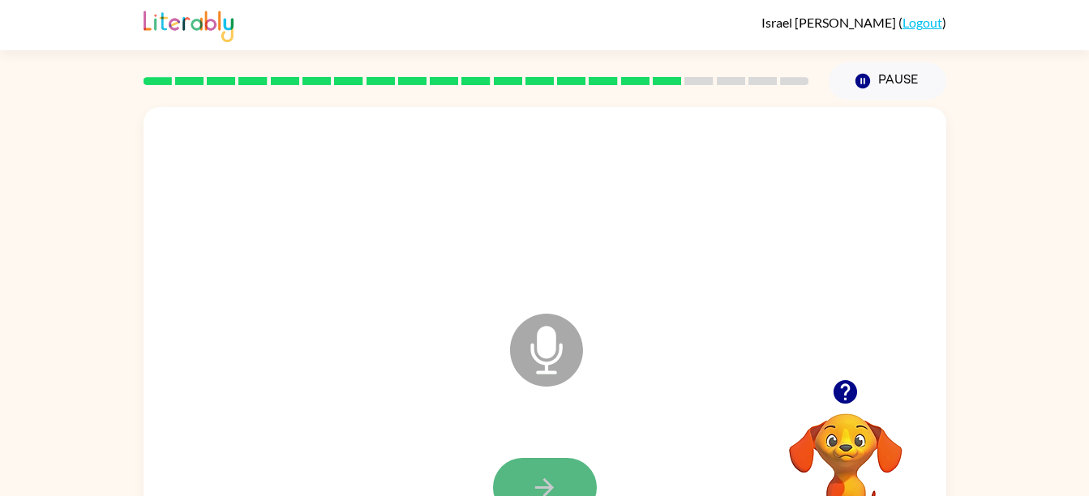
click at [547, 475] on icon "button" at bounding box center [544, 487] width 28 height 28
click at [565, 477] on button "button" at bounding box center [545, 487] width 104 height 59
click at [568, 479] on button "button" at bounding box center [545, 487] width 104 height 59
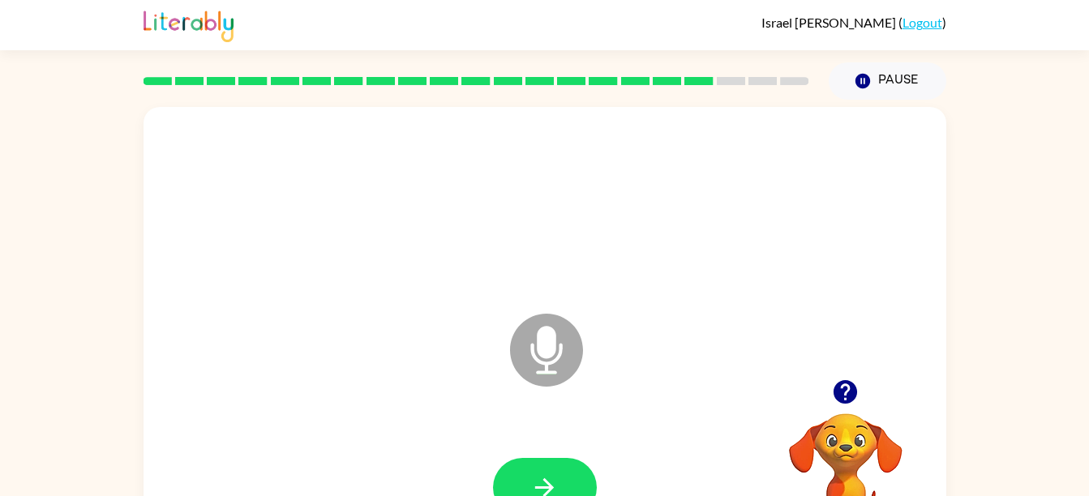
click at [568, 479] on button "button" at bounding box center [545, 487] width 104 height 59
click at [565, 478] on button "button" at bounding box center [545, 487] width 104 height 59
click at [565, 480] on button "button" at bounding box center [545, 487] width 104 height 59
click at [565, 482] on button "button" at bounding box center [545, 487] width 104 height 59
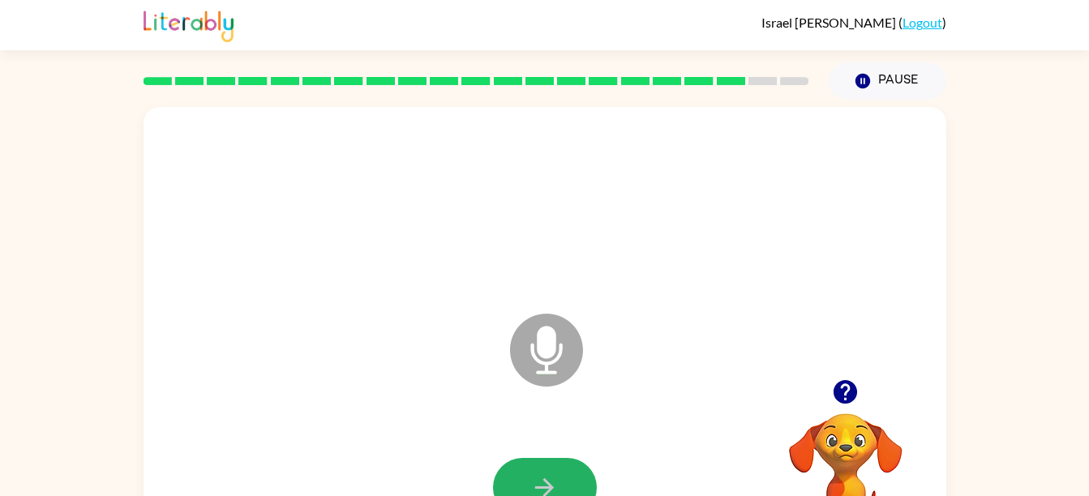
click at [565, 482] on button "button" at bounding box center [545, 487] width 104 height 59
drag, startPoint x: 572, startPoint y: 490, endPoint x: 423, endPoint y: 439, distance: 156.9
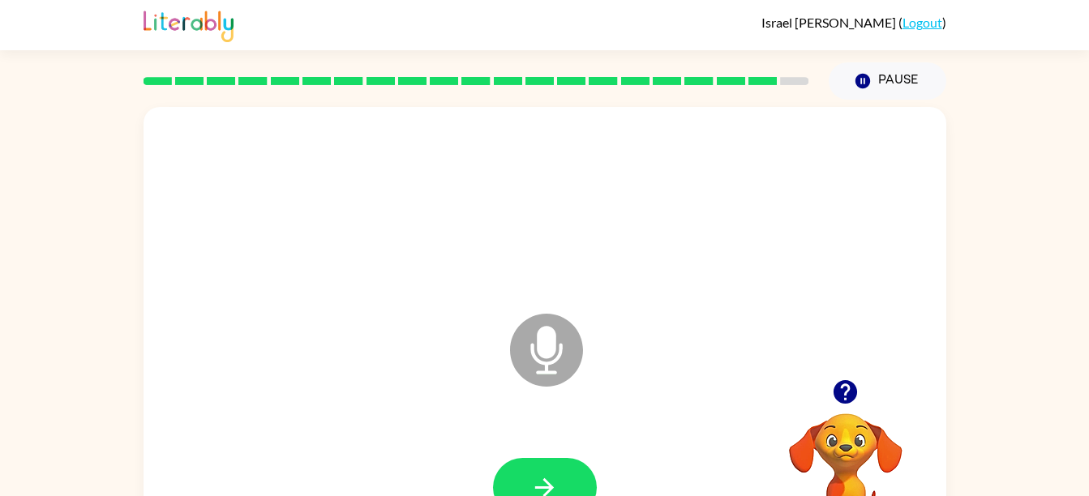
click at [423, 439] on div at bounding box center [545, 488] width 770 height 133
click at [568, 482] on button "button" at bounding box center [545, 487] width 104 height 59
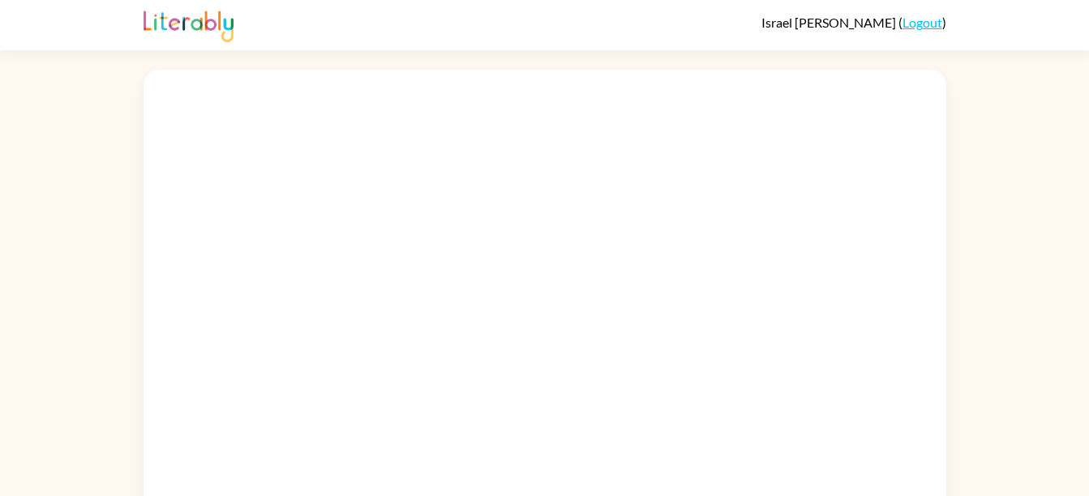
click at [1027, 255] on div at bounding box center [544, 297] width 1089 height 470
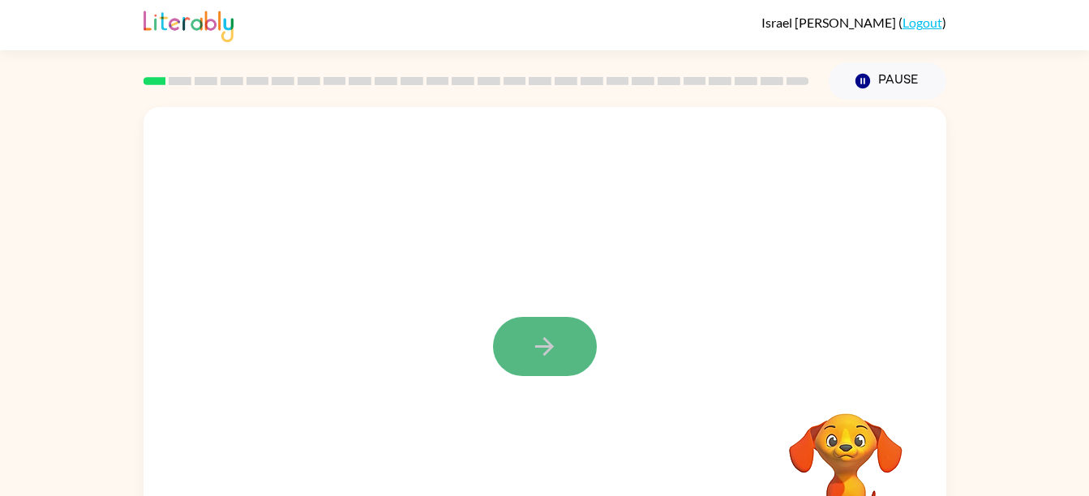
click at [541, 345] on icon "button" at bounding box center [544, 346] width 28 height 28
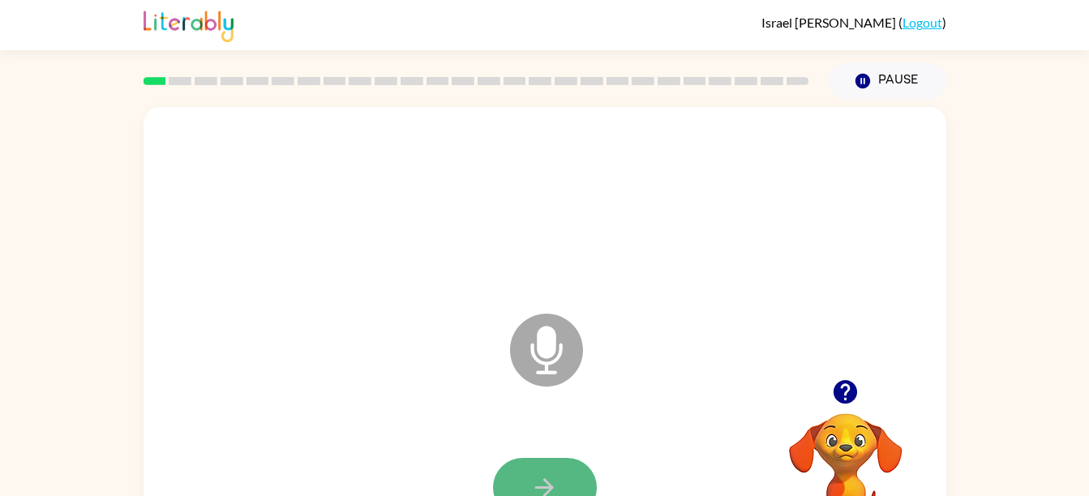
click at [556, 479] on icon "button" at bounding box center [544, 487] width 28 height 28
click at [555, 487] on icon "button" at bounding box center [544, 487] width 28 height 28
drag, startPoint x: 555, startPoint y: 487, endPoint x: 562, endPoint y: 495, distance: 10.9
click at [562, 495] on button "button" at bounding box center [545, 487] width 104 height 59
drag, startPoint x: 562, startPoint y: 495, endPoint x: 562, endPoint y: 477, distance: 18.6
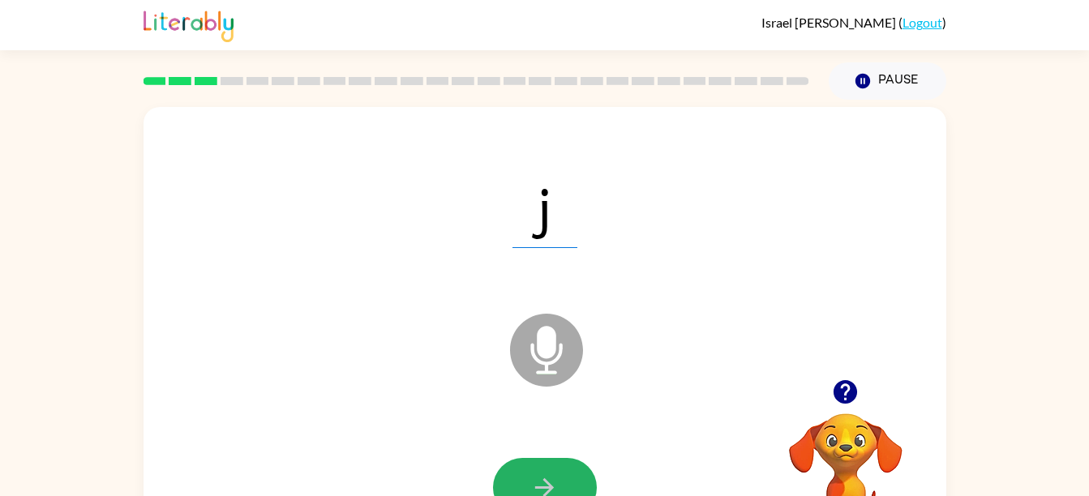
click at [562, 477] on button "button" at bounding box center [545, 487] width 104 height 59
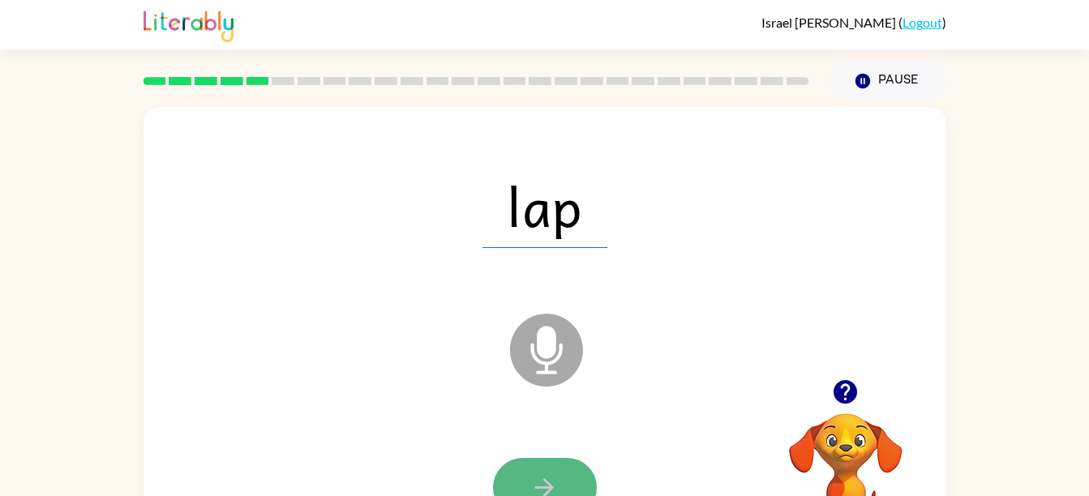
click at [571, 486] on button "button" at bounding box center [545, 487] width 104 height 59
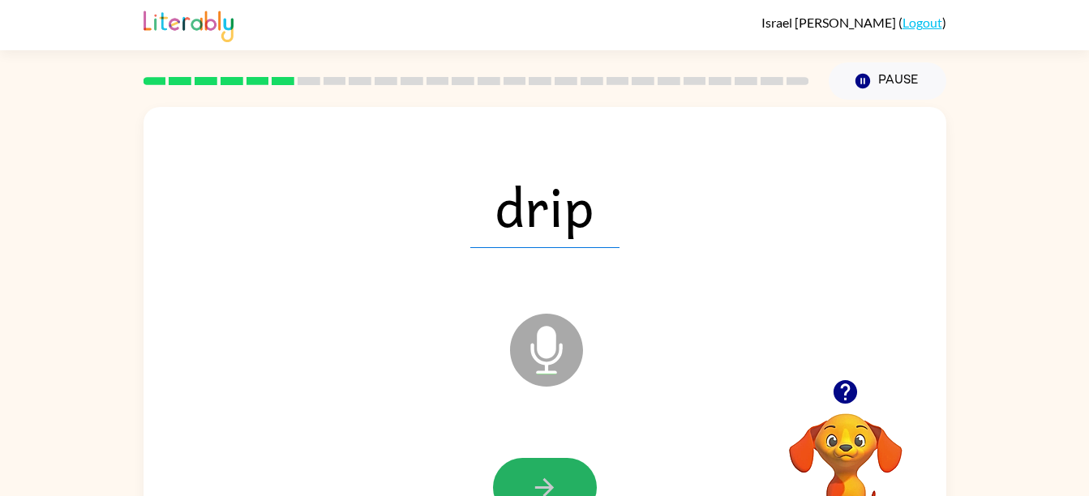
click at [571, 486] on button "button" at bounding box center [545, 487] width 104 height 59
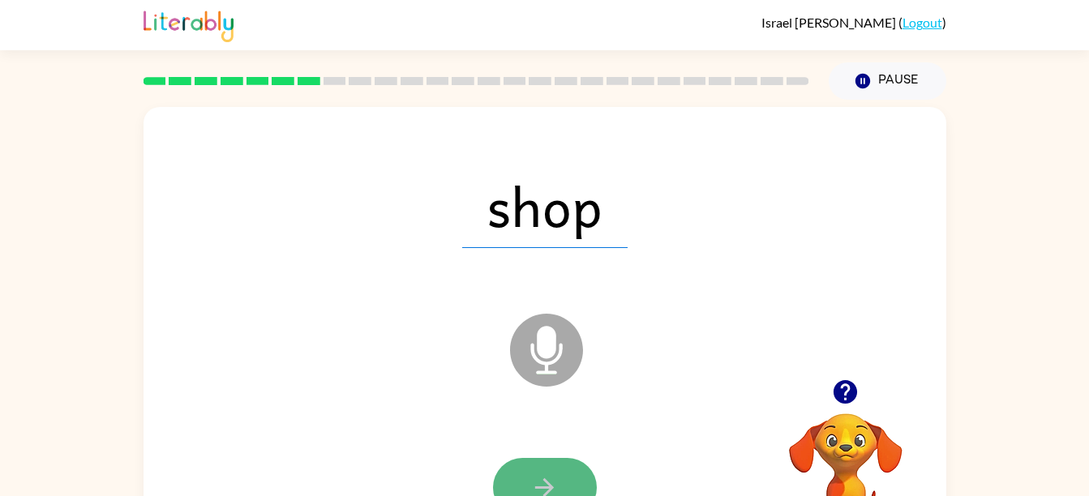
click at [571, 486] on button "button" at bounding box center [545, 487] width 104 height 59
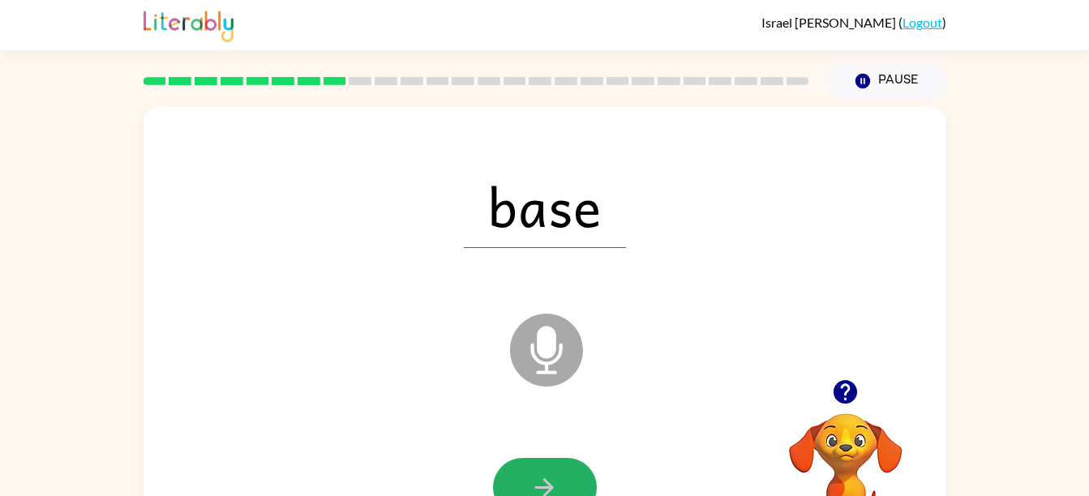
click at [571, 486] on button "button" at bounding box center [545, 487] width 104 height 59
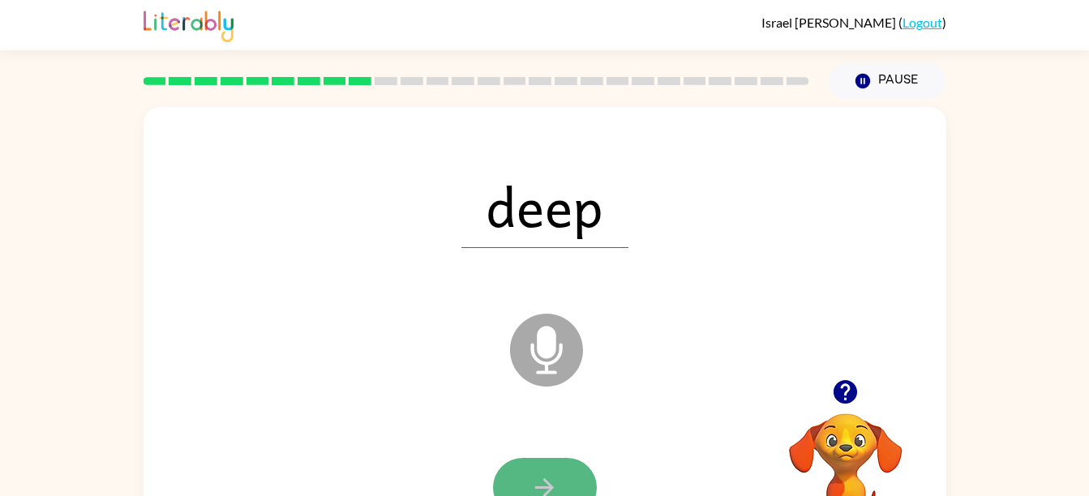
click at [571, 490] on button "button" at bounding box center [545, 487] width 104 height 59
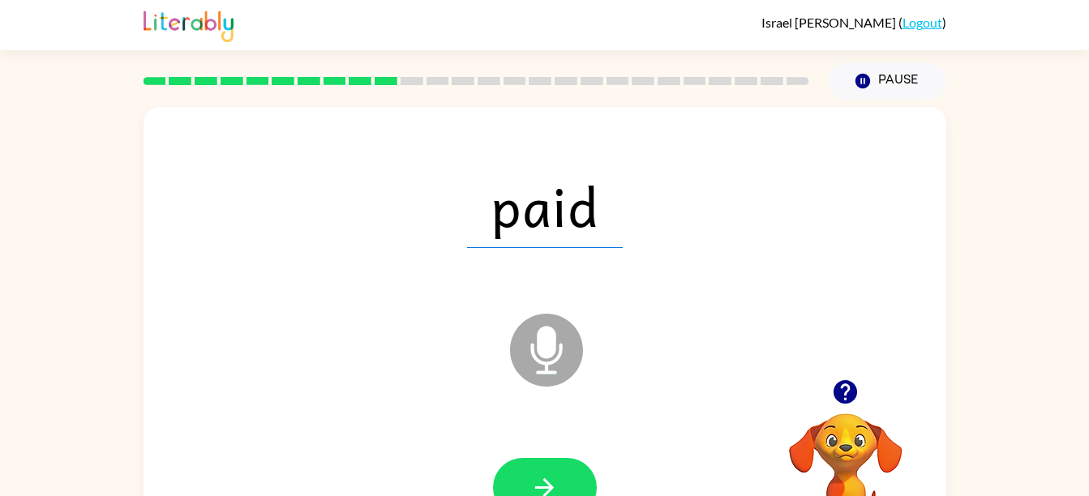
click at [571, 490] on button "button" at bounding box center [545, 487] width 104 height 59
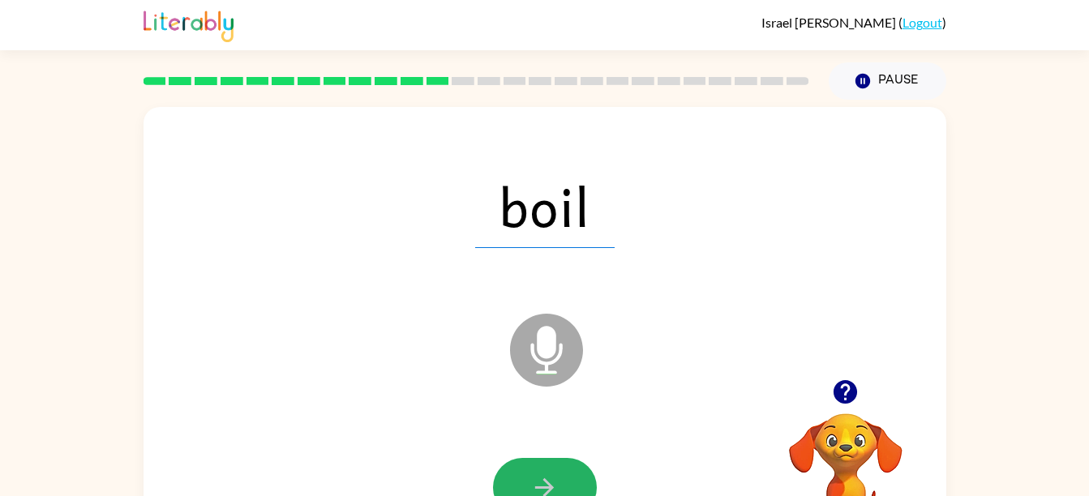
click at [571, 490] on button "button" at bounding box center [545, 487] width 104 height 59
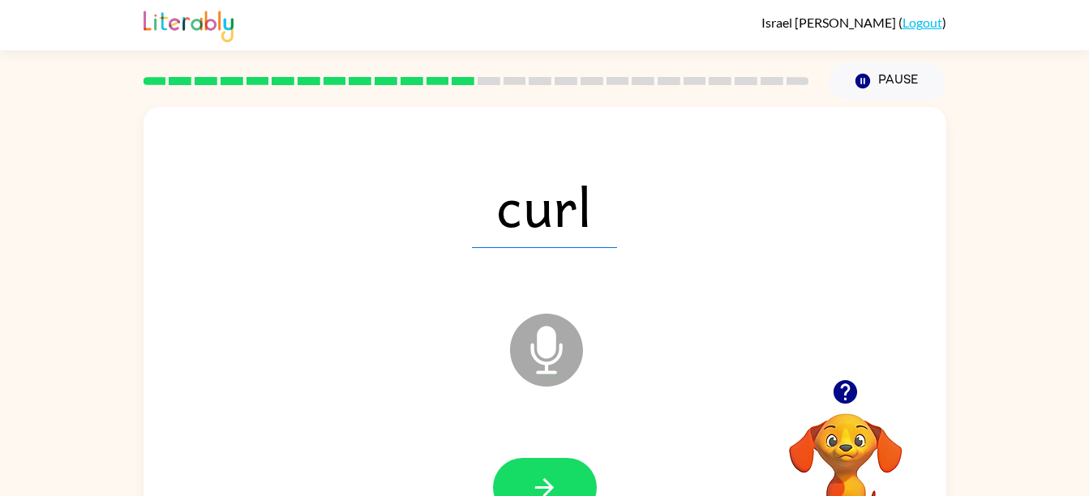
click at [571, 490] on button "button" at bounding box center [545, 487] width 104 height 59
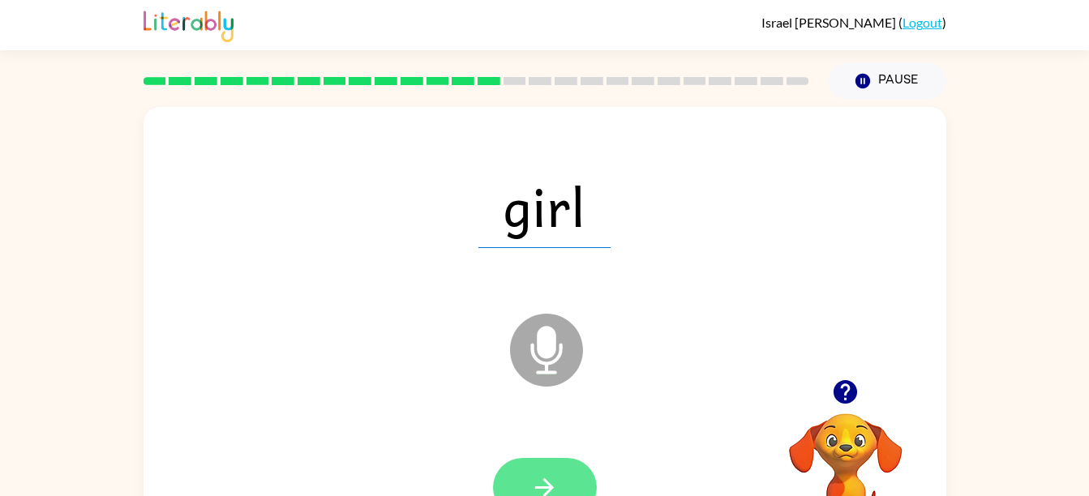
drag, startPoint x: 571, startPoint y: 490, endPoint x: 559, endPoint y: 482, distance: 14.6
click at [559, 482] on button "button" at bounding box center [545, 487] width 104 height 59
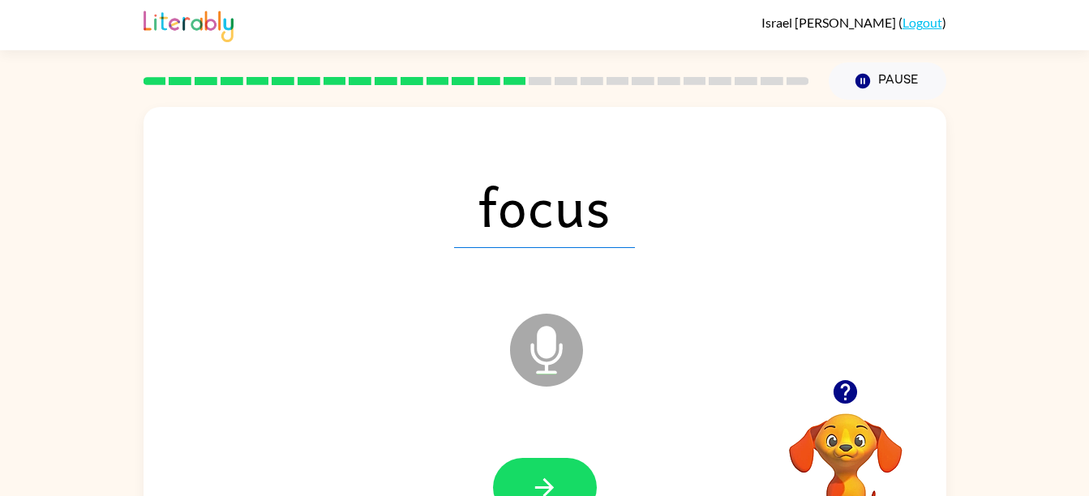
click at [559, 482] on button "button" at bounding box center [545, 487] width 104 height 59
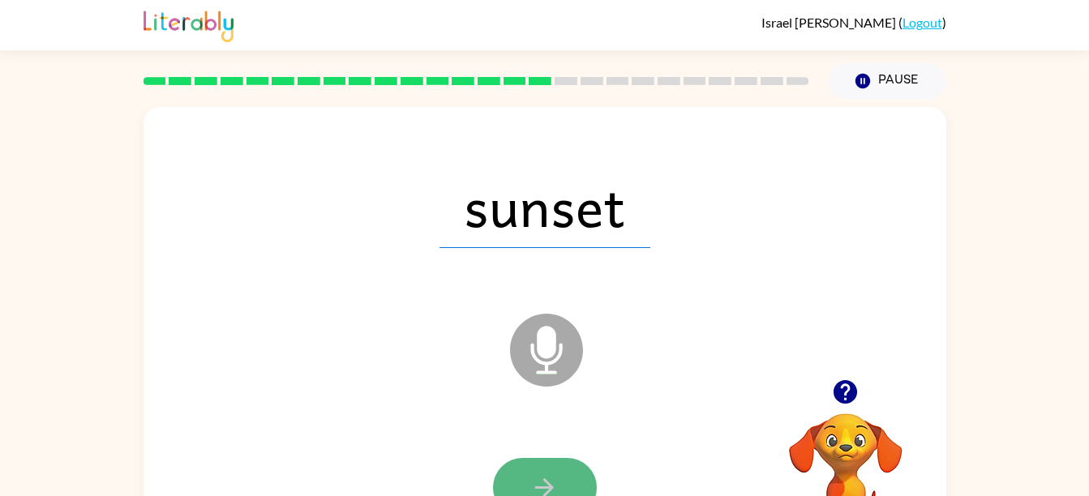
drag, startPoint x: 559, startPoint y: 482, endPoint x: 536, endPoint y: 477, distance: 23.2
click at [536, 477] on icon "button" at bounding box center [544, 487] width 28 height 28
click at [536, 477] on div at bounding box center [545, 487] width 104 height 59
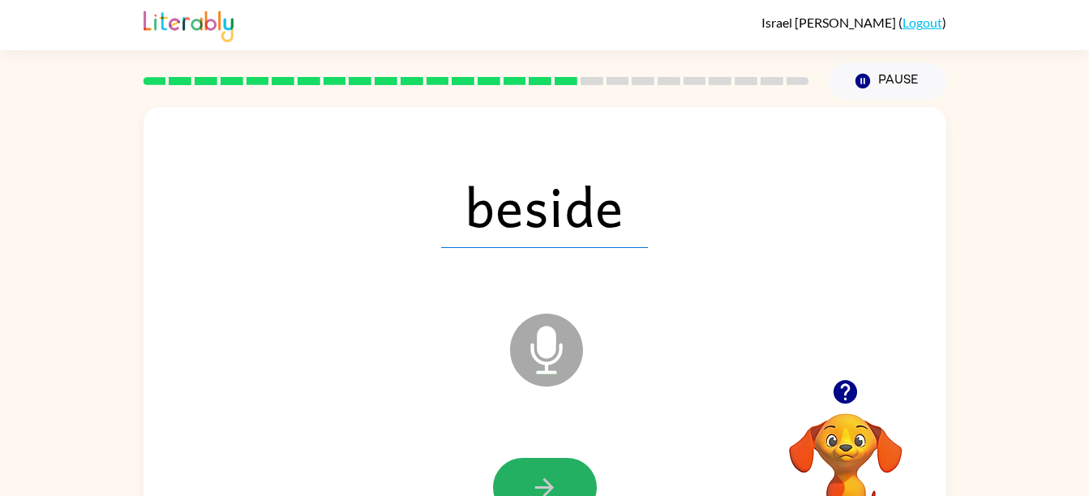
click at [536, 477] on icon "button" at bounding box center [544, 487] width 28 height 28
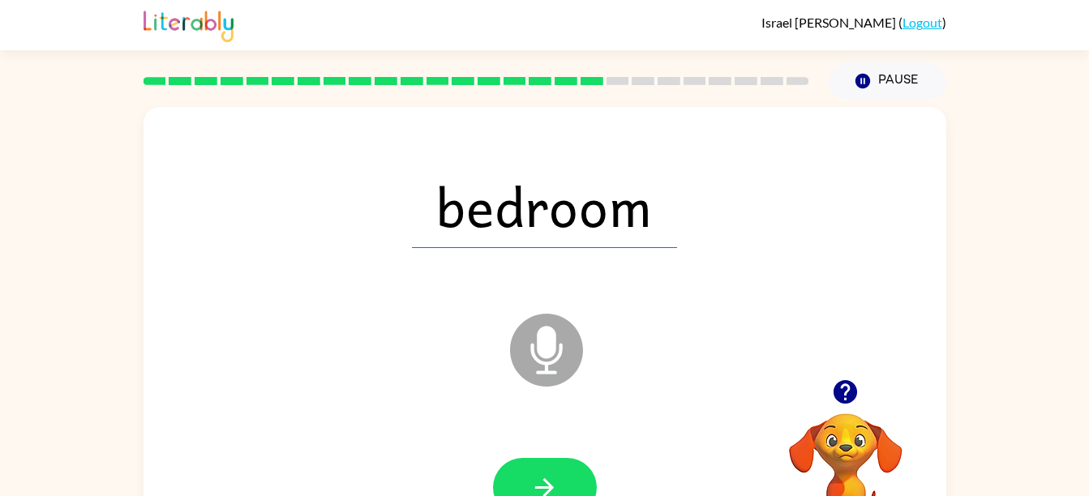
click at [536, 477] on icon "button" at bounding box center [544, 487] width 28 height 28
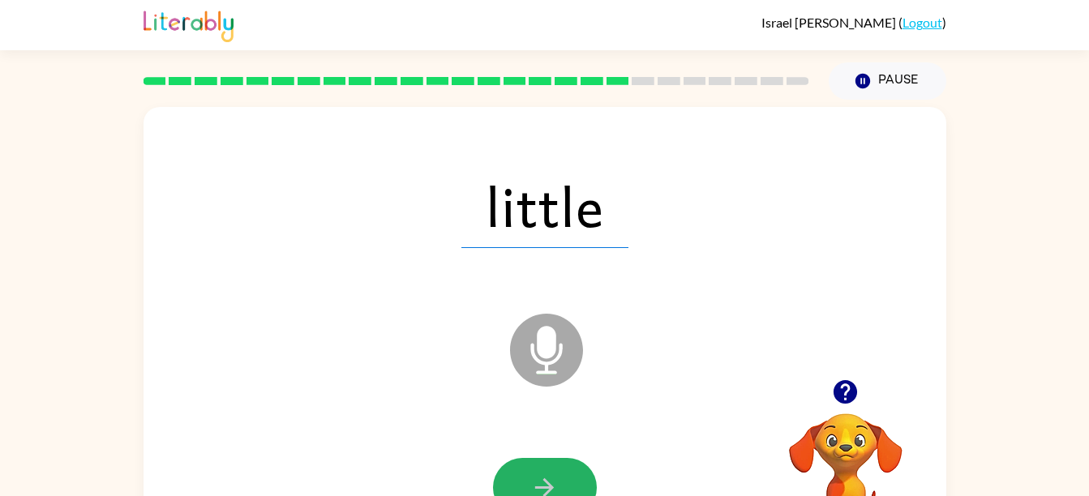
click at [536, 477] on icon "button" at bounding box center [544, 487] width 28 height 28
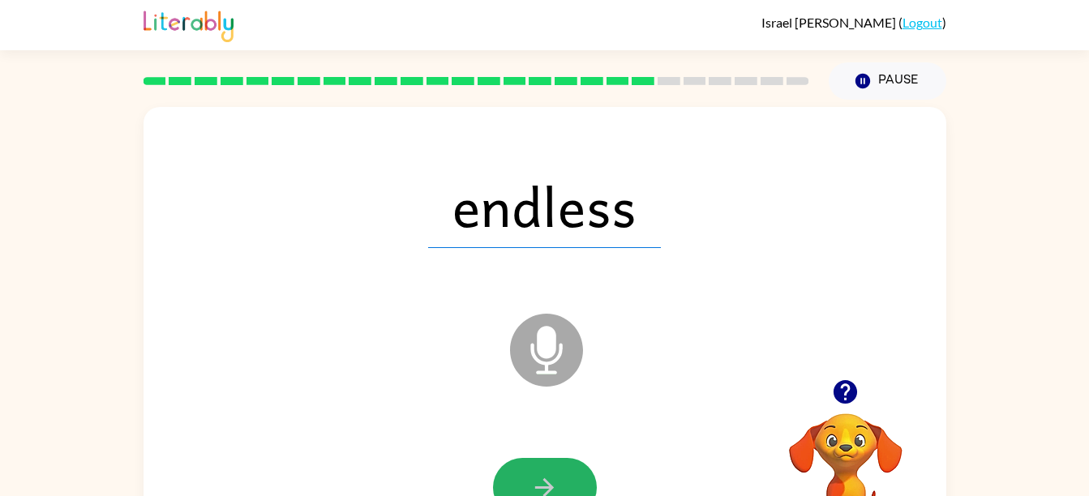
click at [536, 477] on icon "button" at bounding box center [544, 487] width 28 height 28
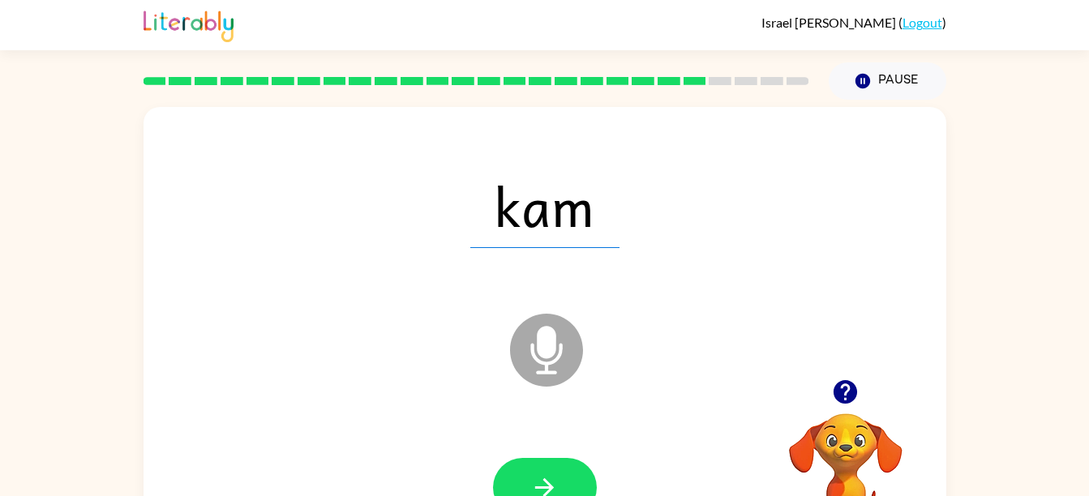
click at [396, 303] on div "Microphone The Microphone is here when it is your turn to talk" at bounding box center [506, 310] width 692 height 58
click at [536, 477] on icon "button" at bounding box center [544, 487] width 28 height 28
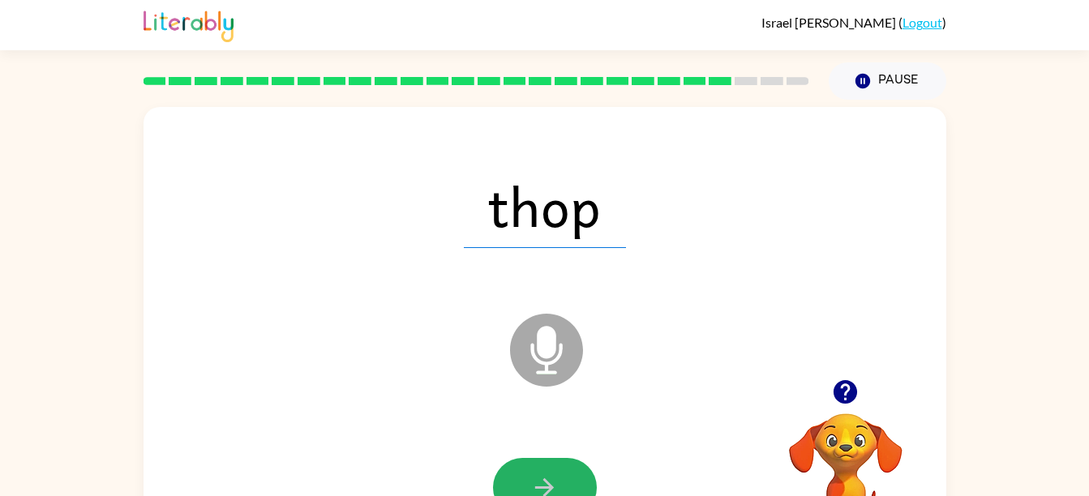
click at [536, 477] on icon "button" at bounding box center [544, 487] width 28 height 28
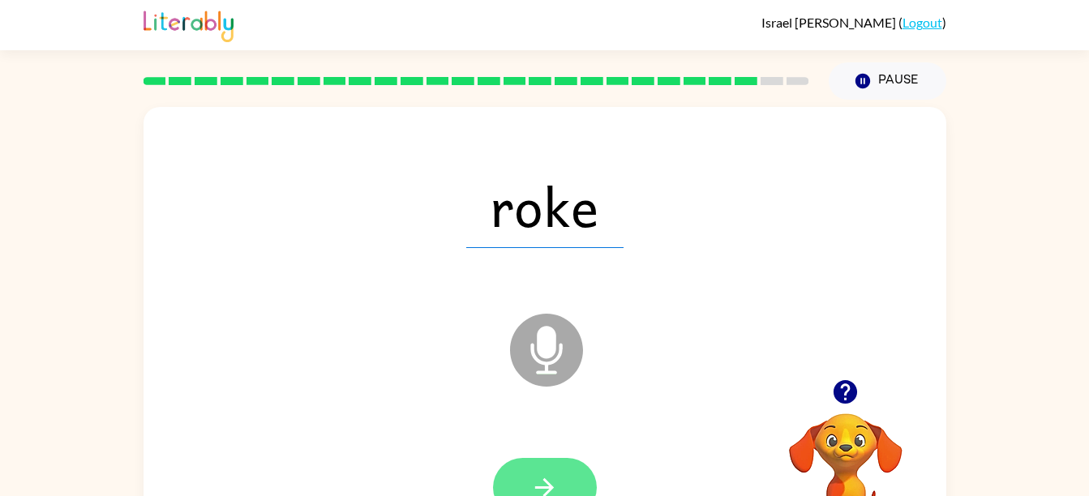
click at [536, 477] on icon "button" at bounding box center [544, 487] width 28 height 28
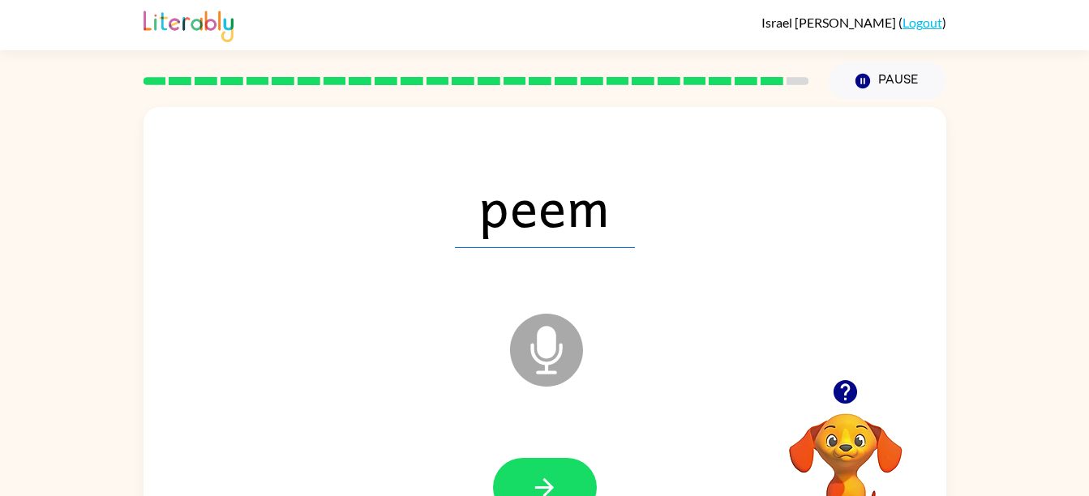
click at [357, 293] on div "Microphone The Microphone is here when it is your turn to talk" at bounding box center [506, 310] width 692 height 58
click at [536, 477] on icon "button" at bounding box center [544, 487] width 28 height 28
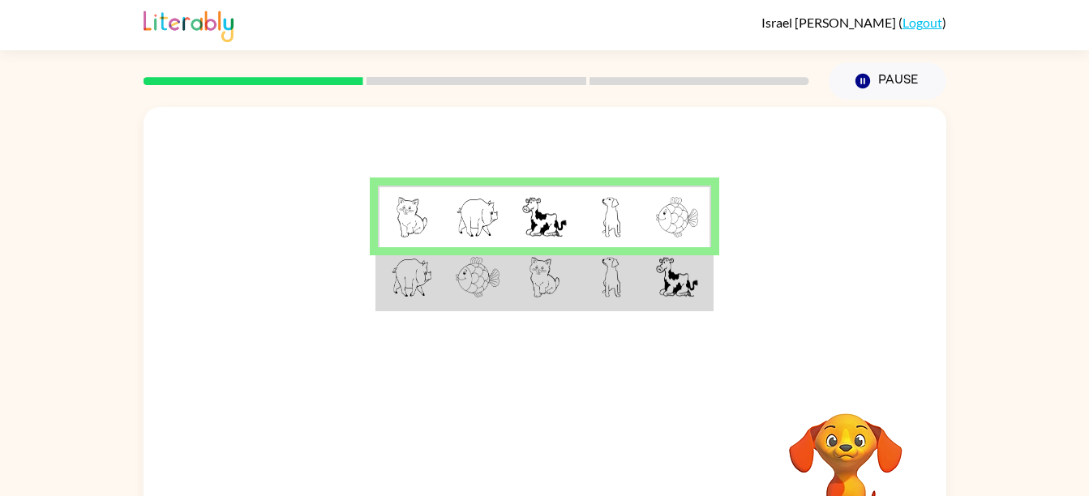
drag, startPoint x: 582, startPoint y: 288, endPoint x: 484, endPoint y: 276, distance: 98.7
click at [484, 276] on img at bounding box center [478, 277] width 44 height 41
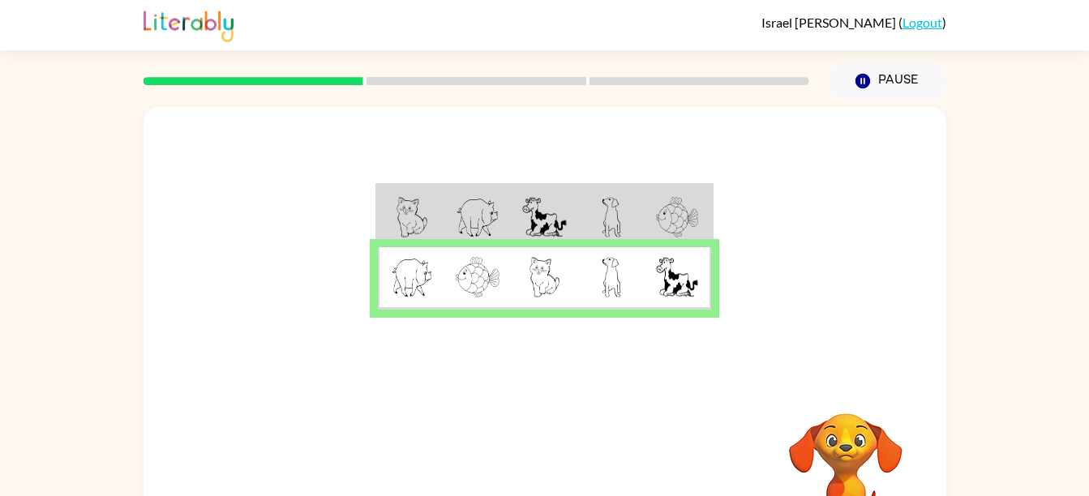
click at [484, 276] on img at bounding box center [478, 277] width 44 height 41
click at [564, 478] on button "button" at bounding box center [545, 478] width 104 height 59
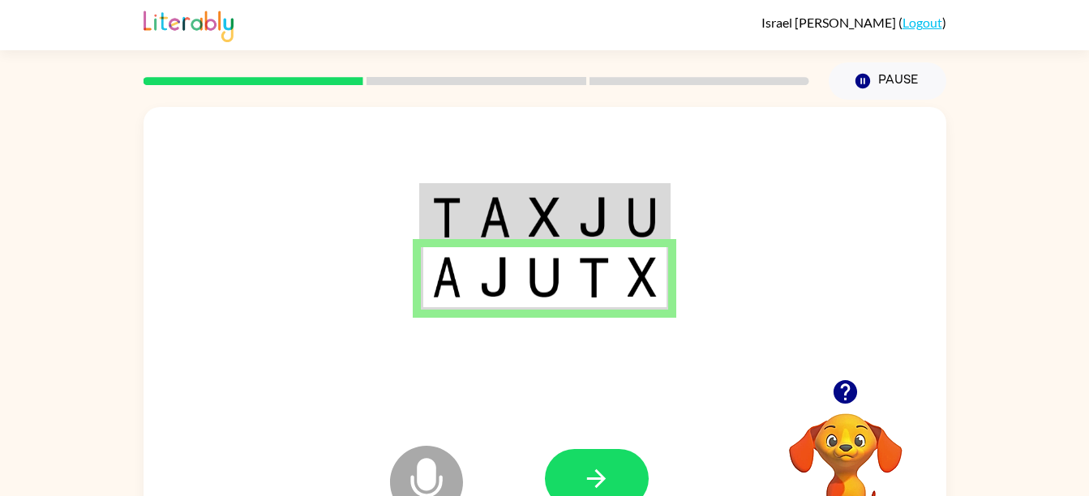
click at [564, 478] on button "button" at bounding box center [597, 478] width 104 height 59
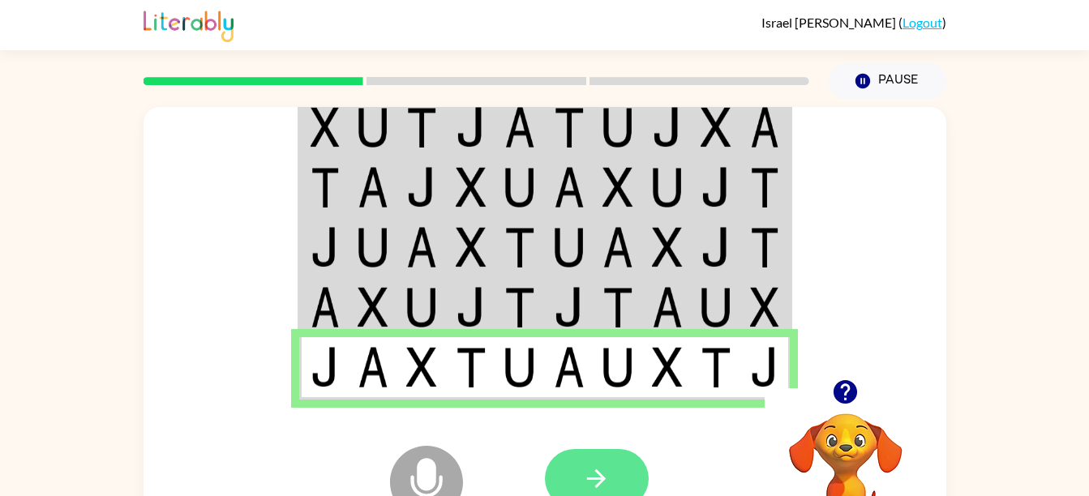
click at [614, 463] on button "button" at bounding box center [597, 478] width 104 height 59
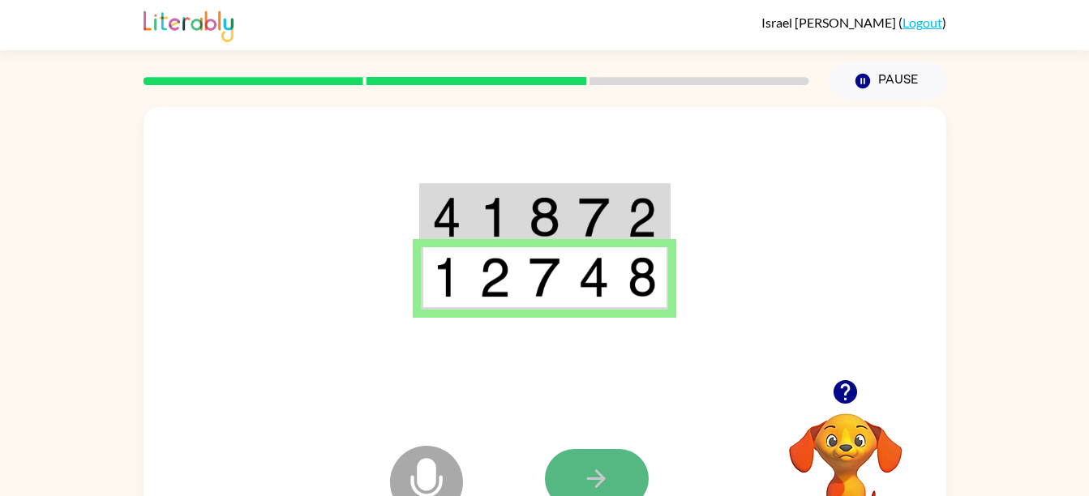
click at [580, 467] on button "button" at bounding box center [597, 478] width 104 height 59
click at [637, 489] on button "button" at bounding box center [597, 478] width 104 height 59
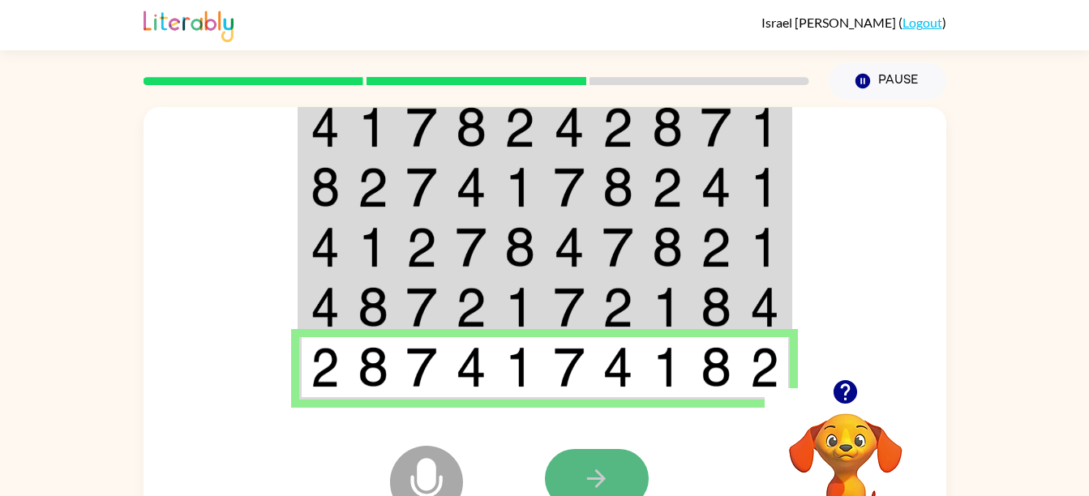
drag, startPoint x: 634, startPoint y: 487, endPoint x: 608, endPoint y: 481, distance: 26.7
click at [608, 481] on icon "button" at bounding box center [596, 479] width 28 height 28
